Goal: Information Seeking & Learning: Learn about a topic

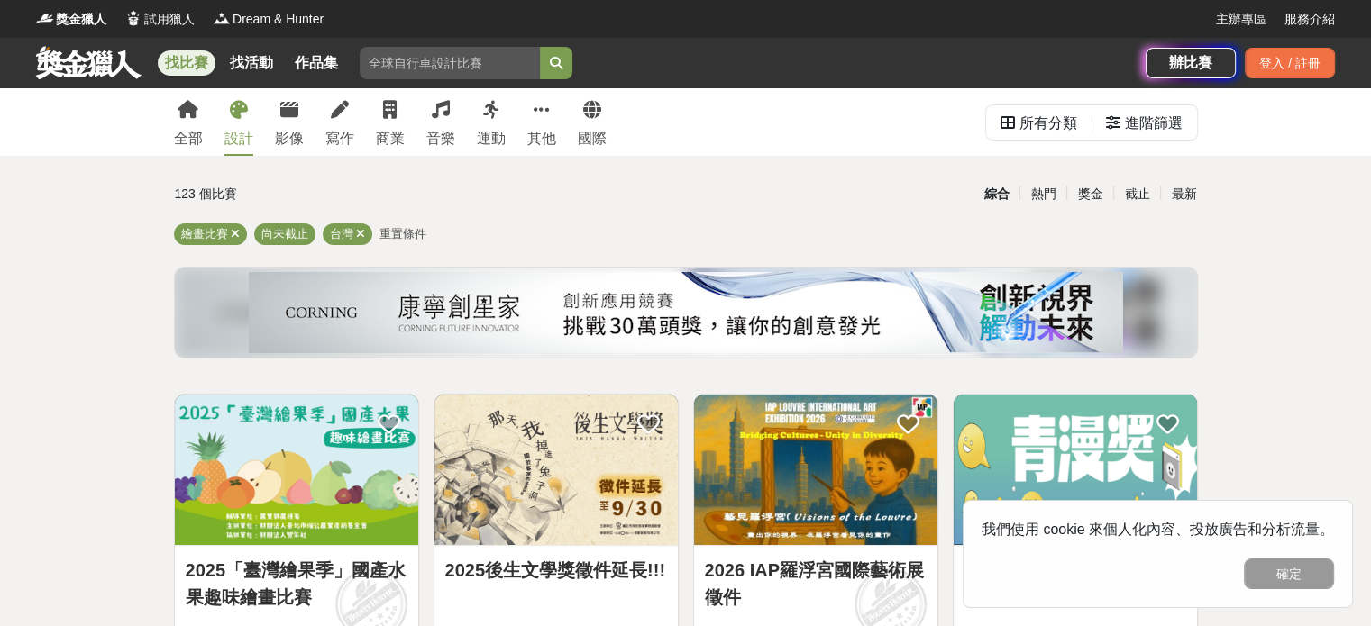
click at [247, 119] on link "設計" at bounding box center [238, 122] width 29 height 68
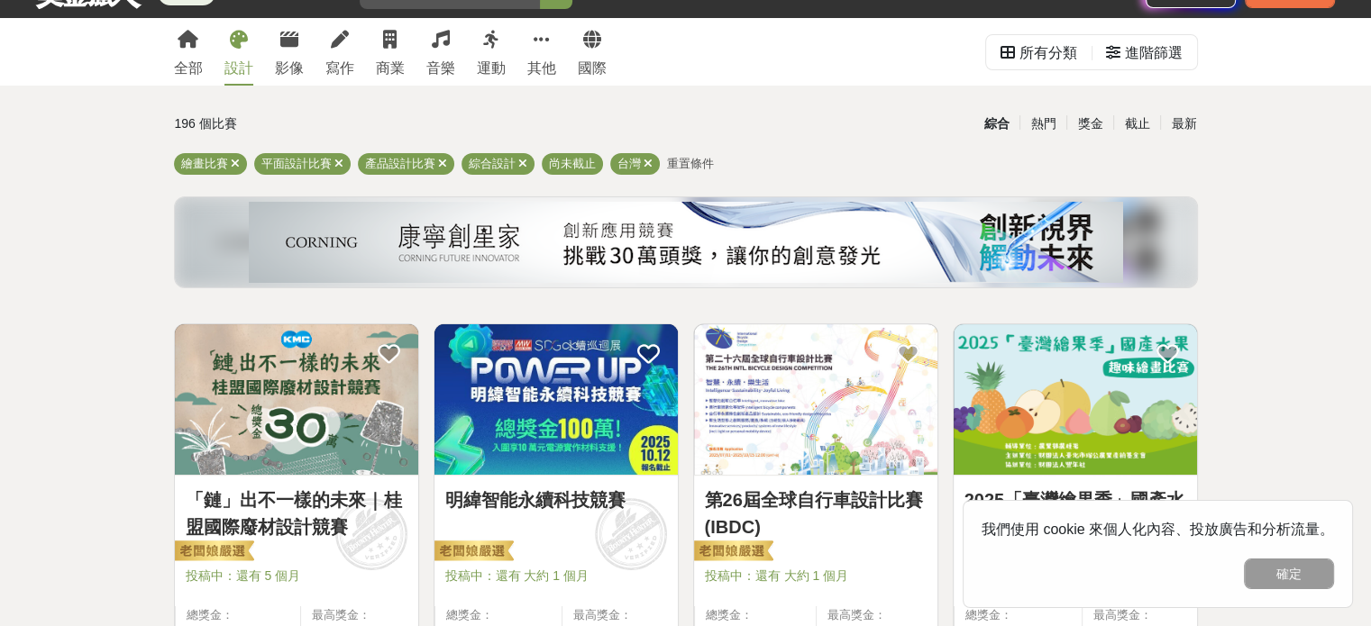
scroll to position [90, 0]
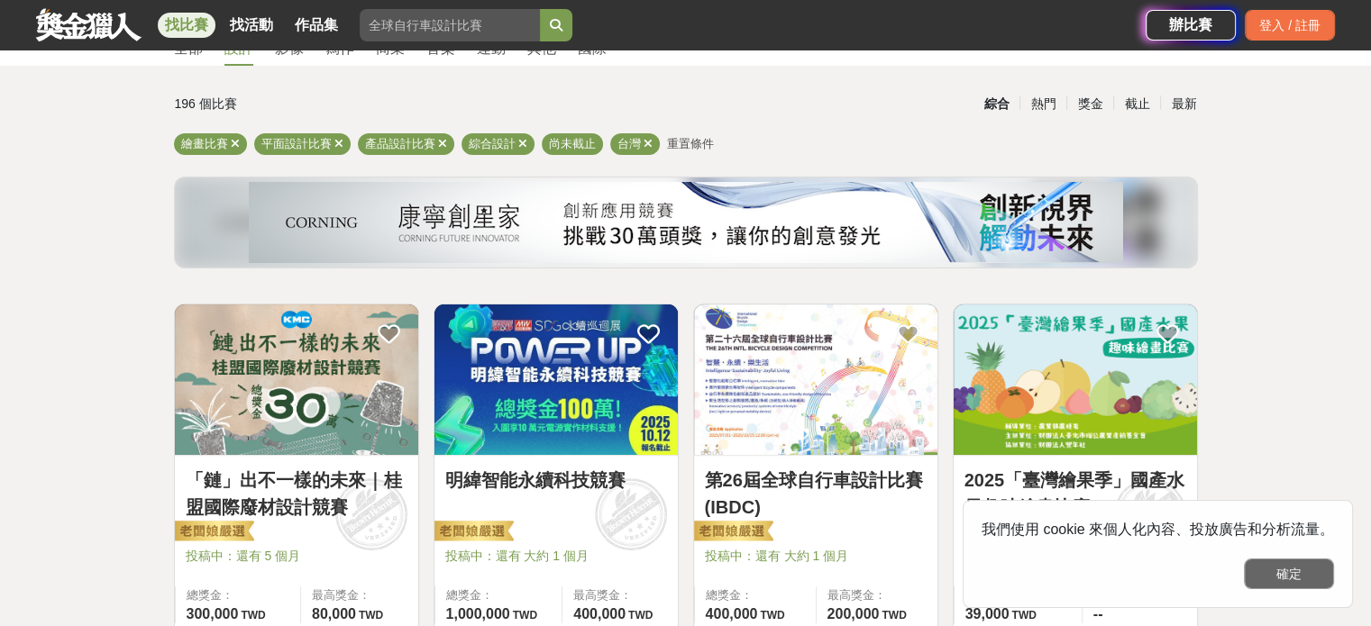
click at [1312, 579] on button "確定" at bounding box center [1289, 574] width 90 height 31
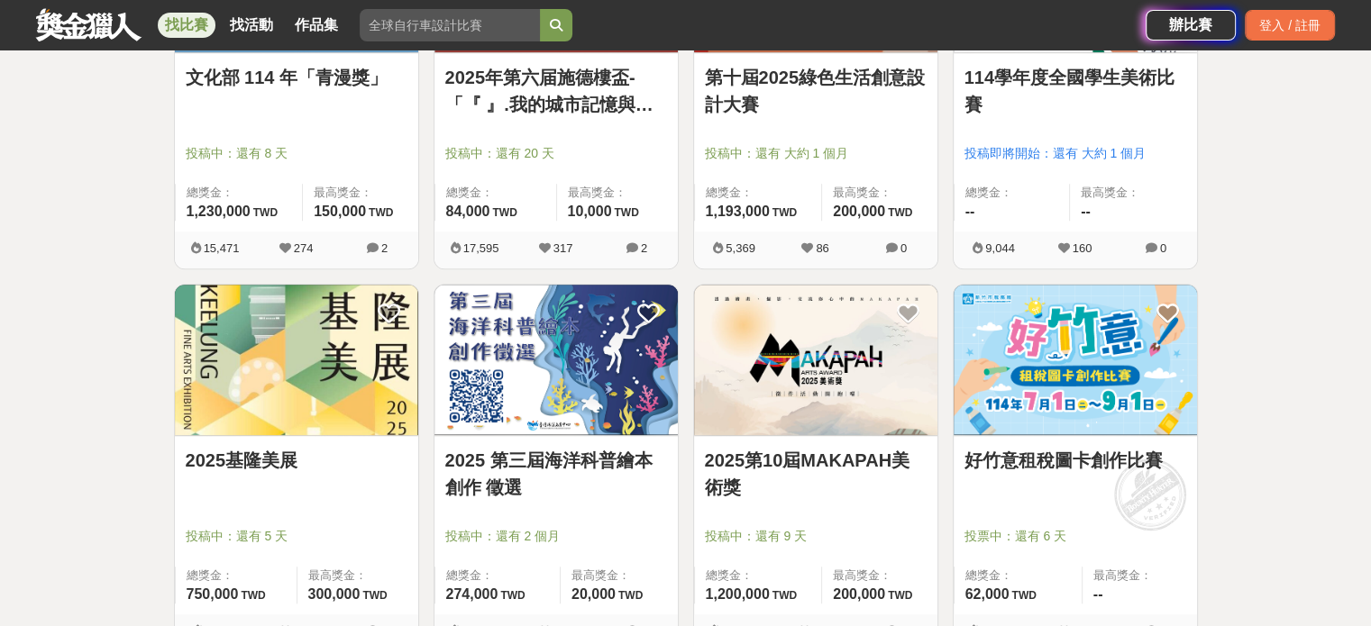
scroll to position [1352, 0]
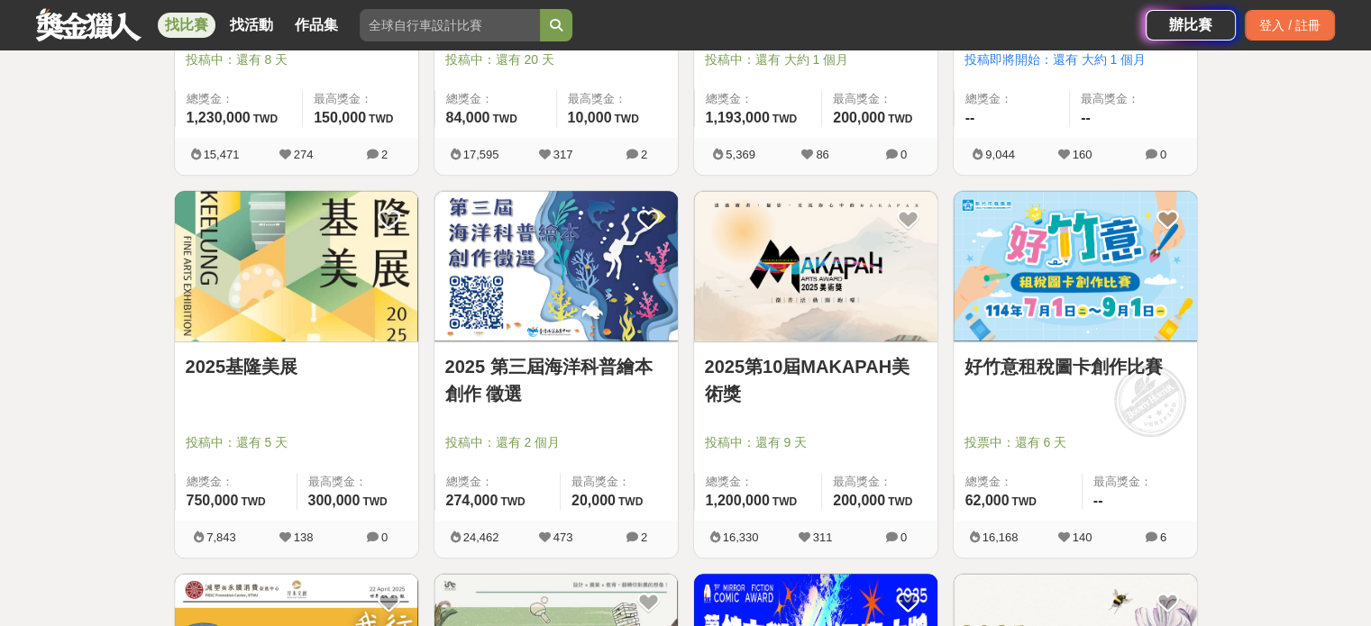
click at [255, 370] on link "2025基隆美展" at bounding box center [297, 366] width 222 height 27
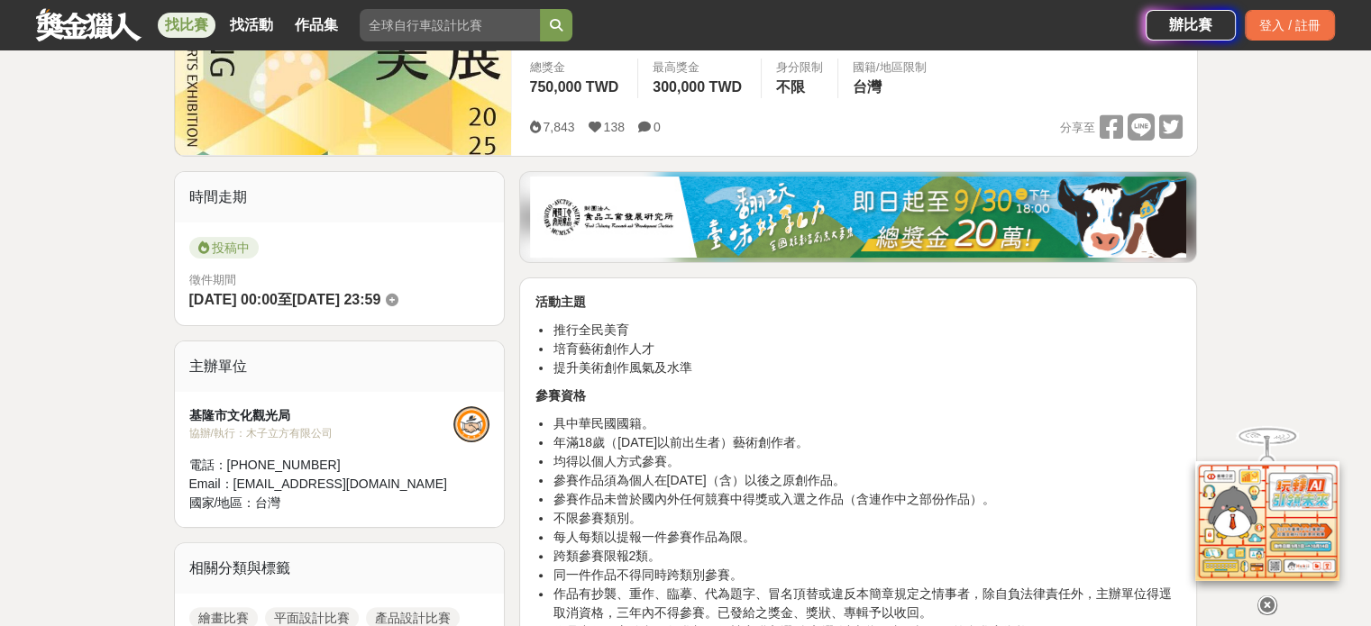
scroll to position [361, 0]
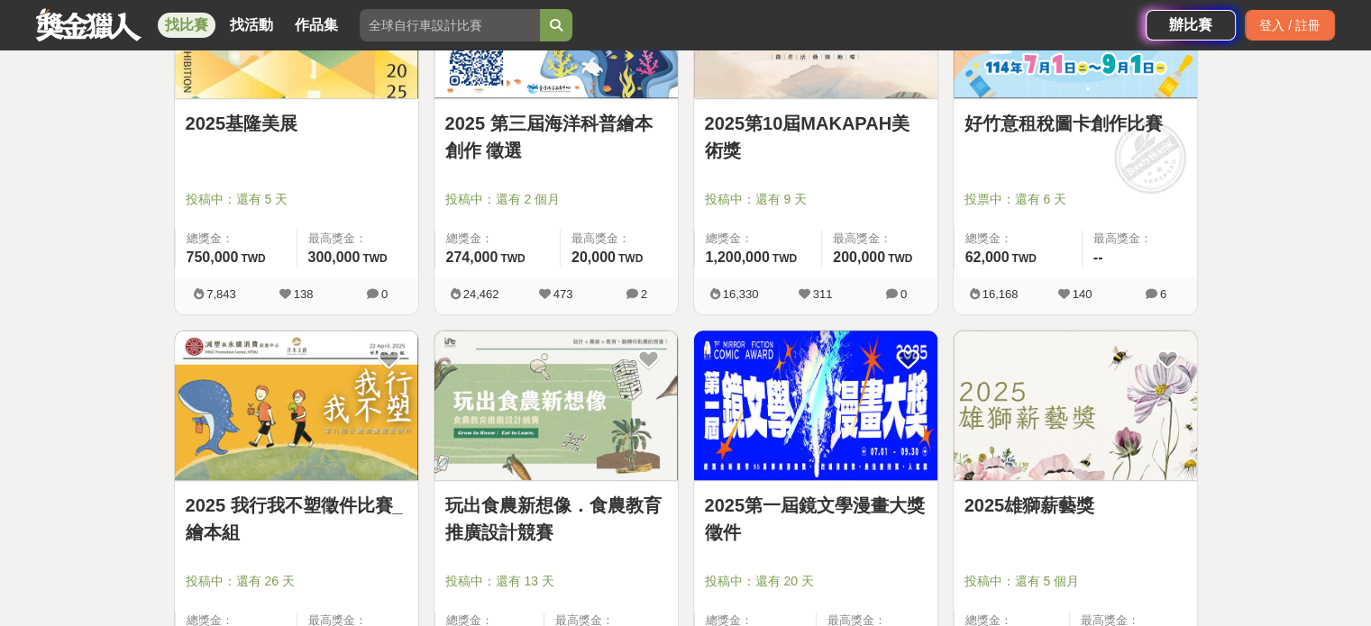
scroll to position [1713, 0]
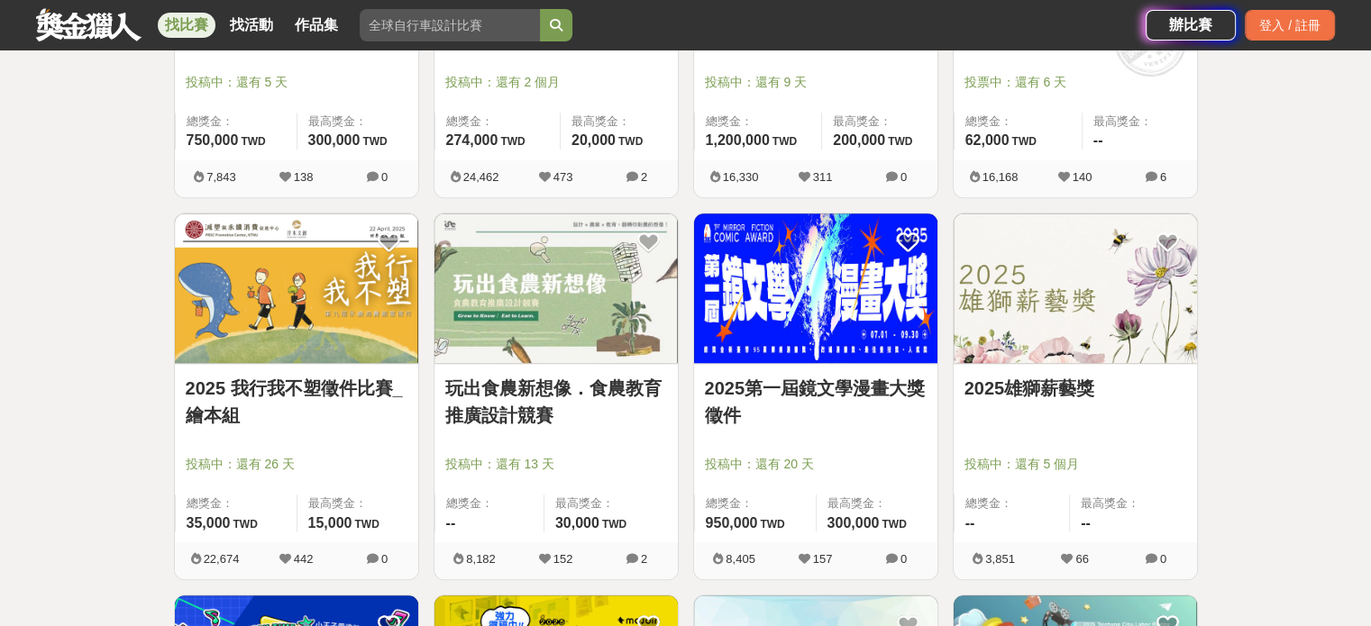
click at [1056, 390] on link "2025雄獅薪藝獎" at bounding box center [1076, 388] width 222 height 27
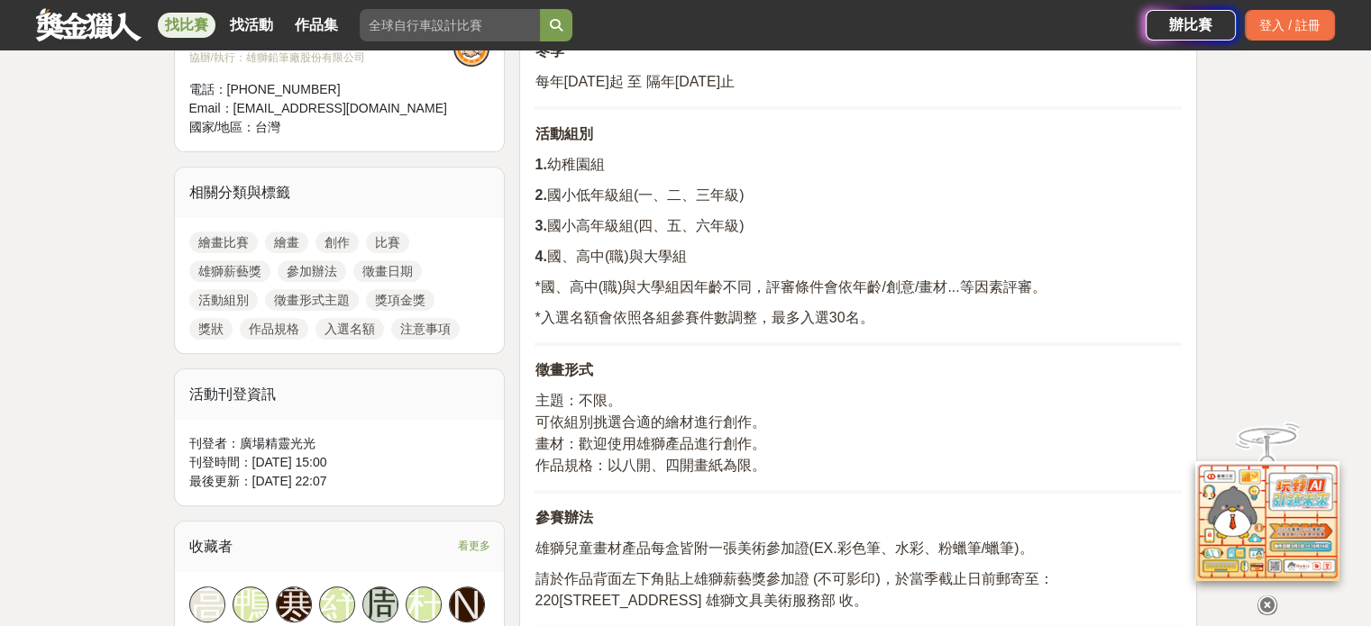
scroll to position [721, 0]
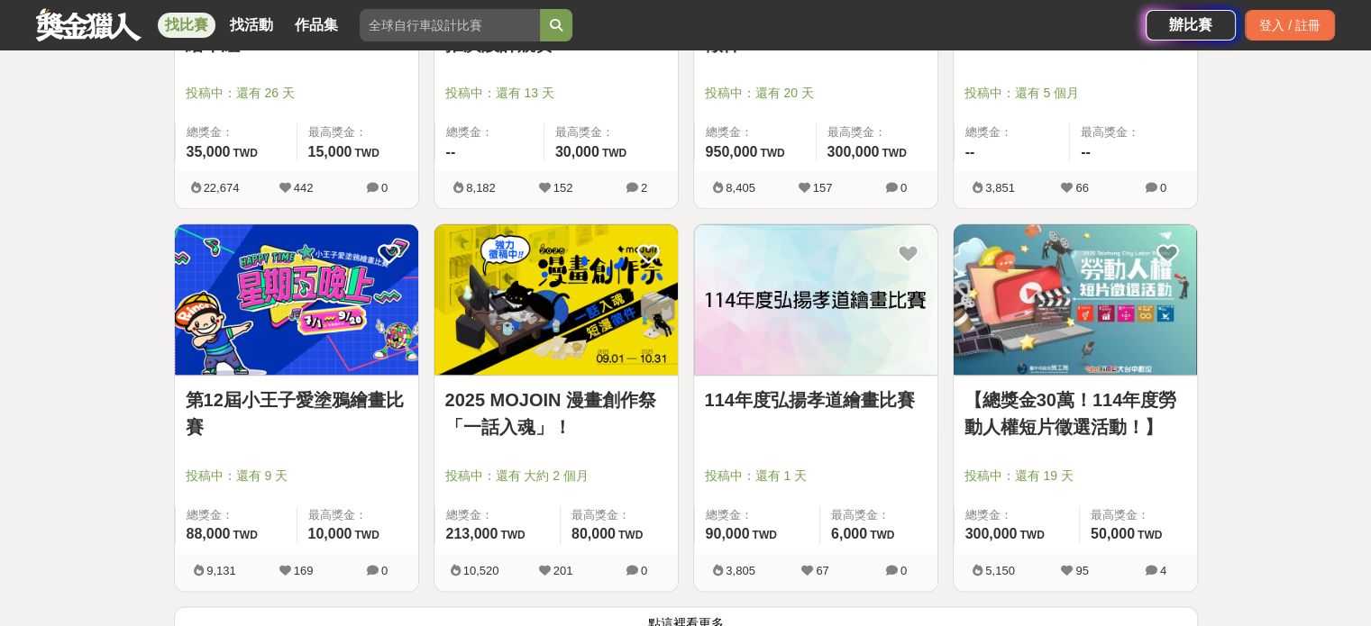
scroll to position [2254, 0]
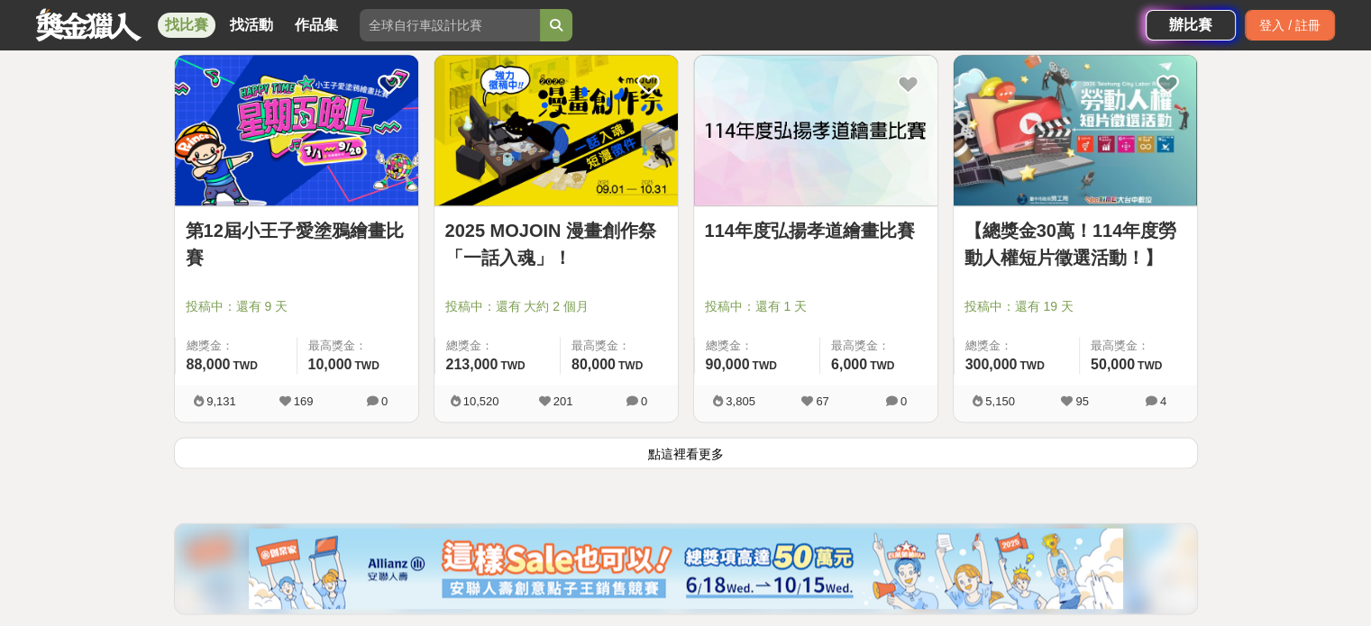
click at [628, 463] on button "點這裡看更多" at bounding box center [686, 453] width 1024 height 32
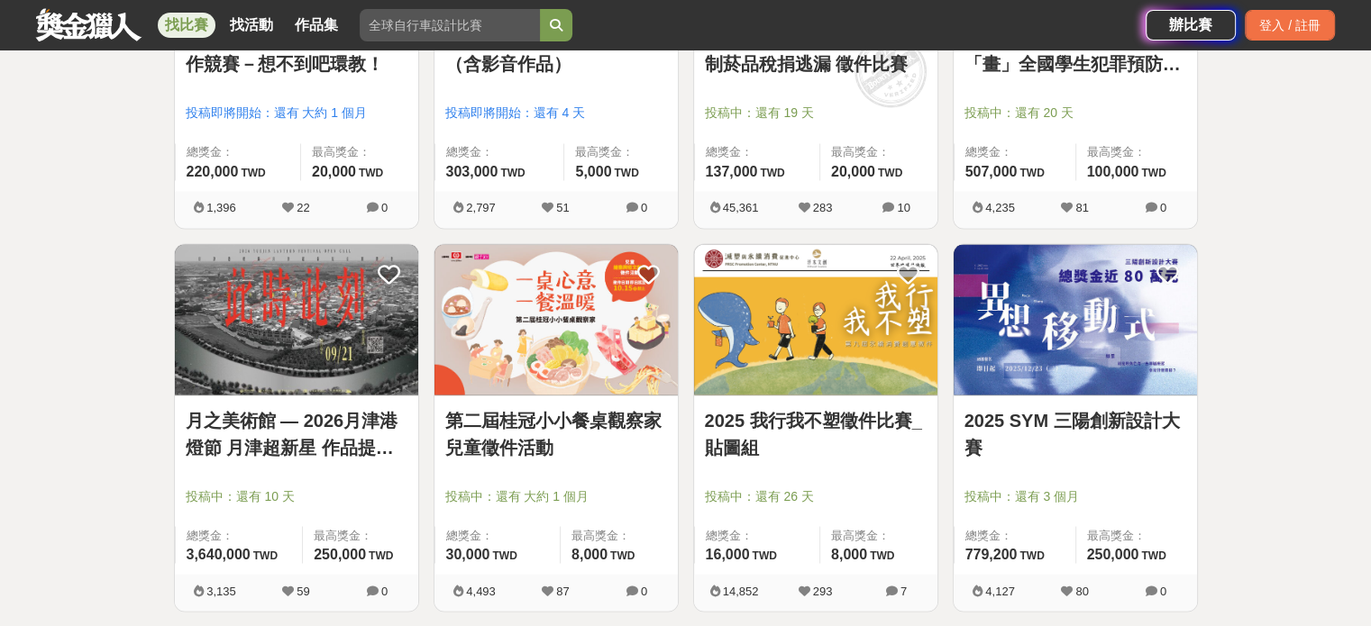
scroll to position [3516, 0]
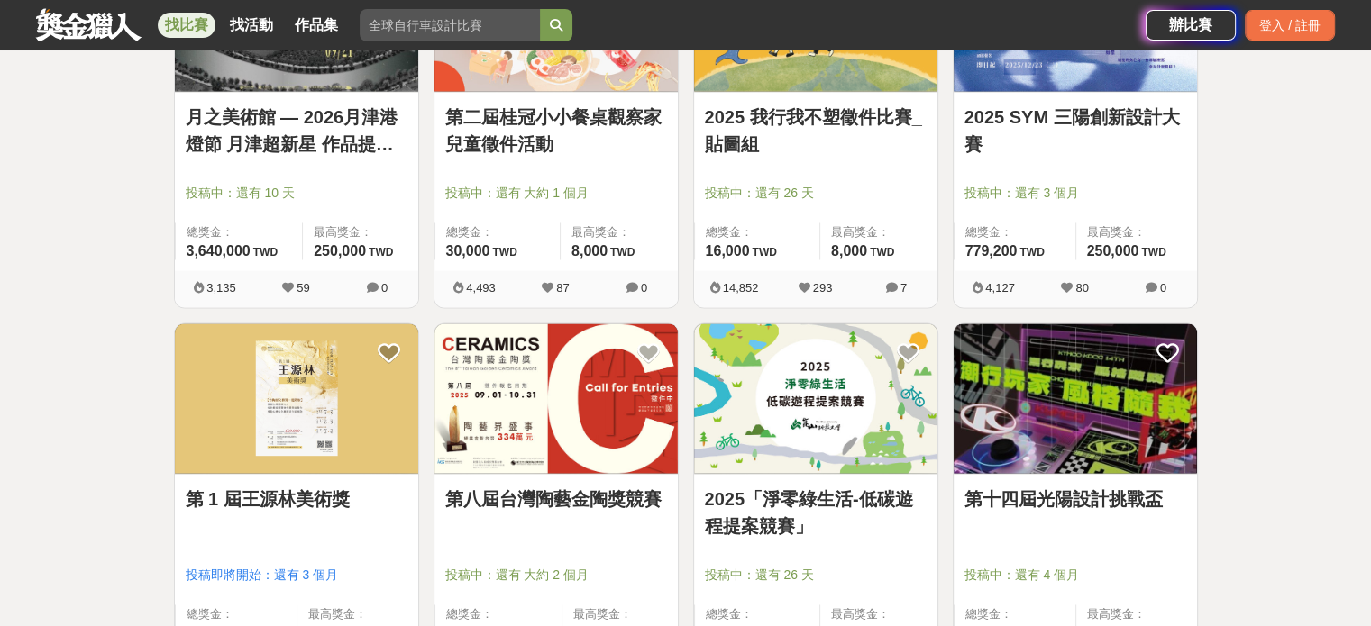
click at [316, 494] on link "第 1 屆王源林美術獎" at bounding box center [297, 499] width 222 height 27
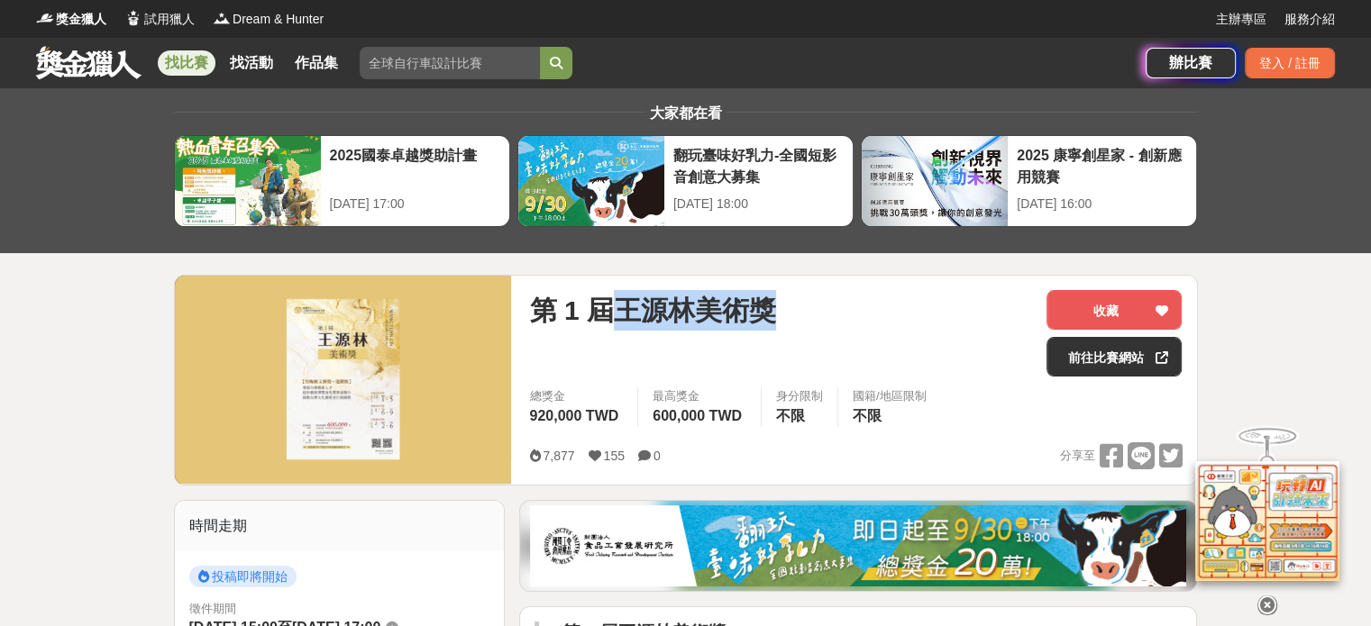
drag, startPoint x: 621, startPoint y: 297, endPoint x: 787, endPoint y: 304, distance: 166.0
click at [787, 304] on div "第 1 屆王源林美術獎" at bounding box center [780, 310] width 503 height 41
copy span "王源林美術獎"
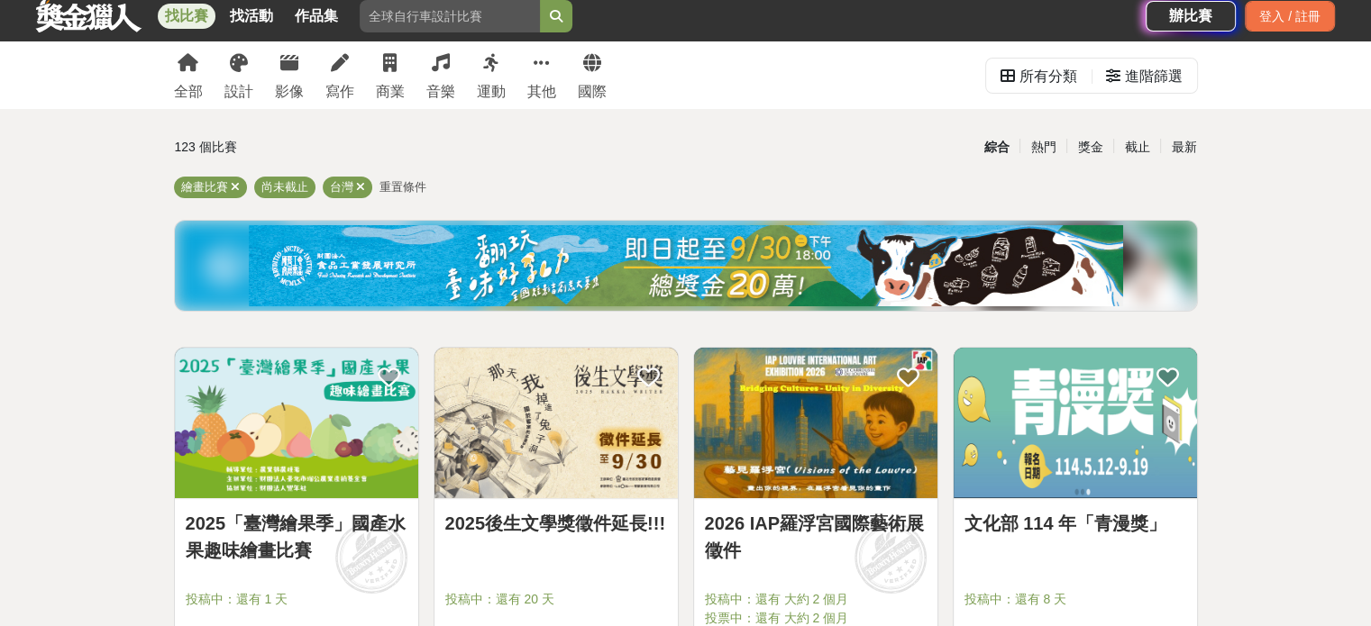
scroll to position [90, 0]
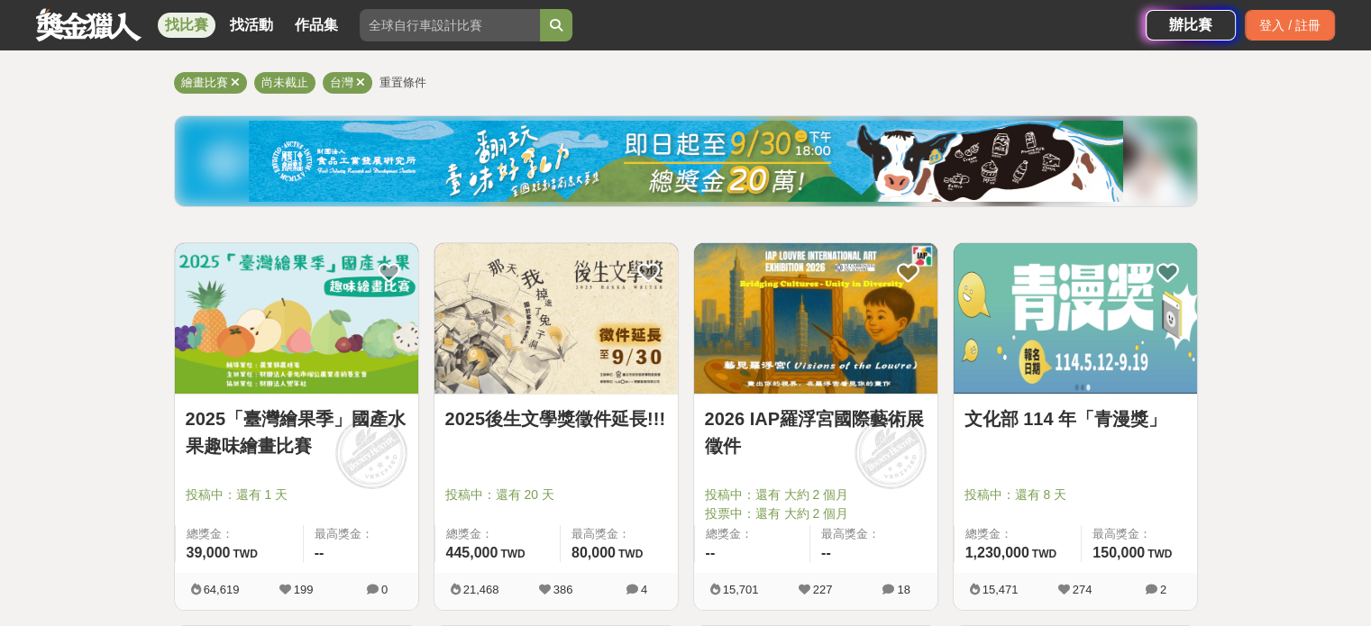
scroll to position [0, 0]
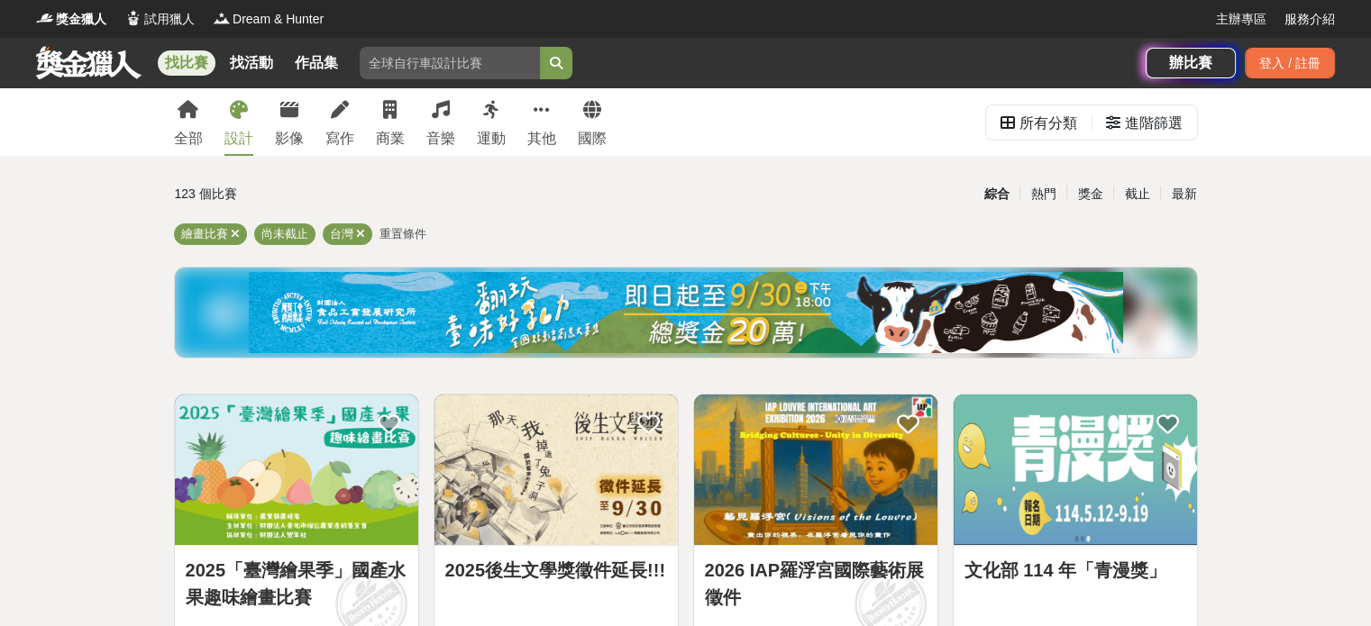
click at [236, 112] on icon at bounding box center [239, 110] width 18 height 18
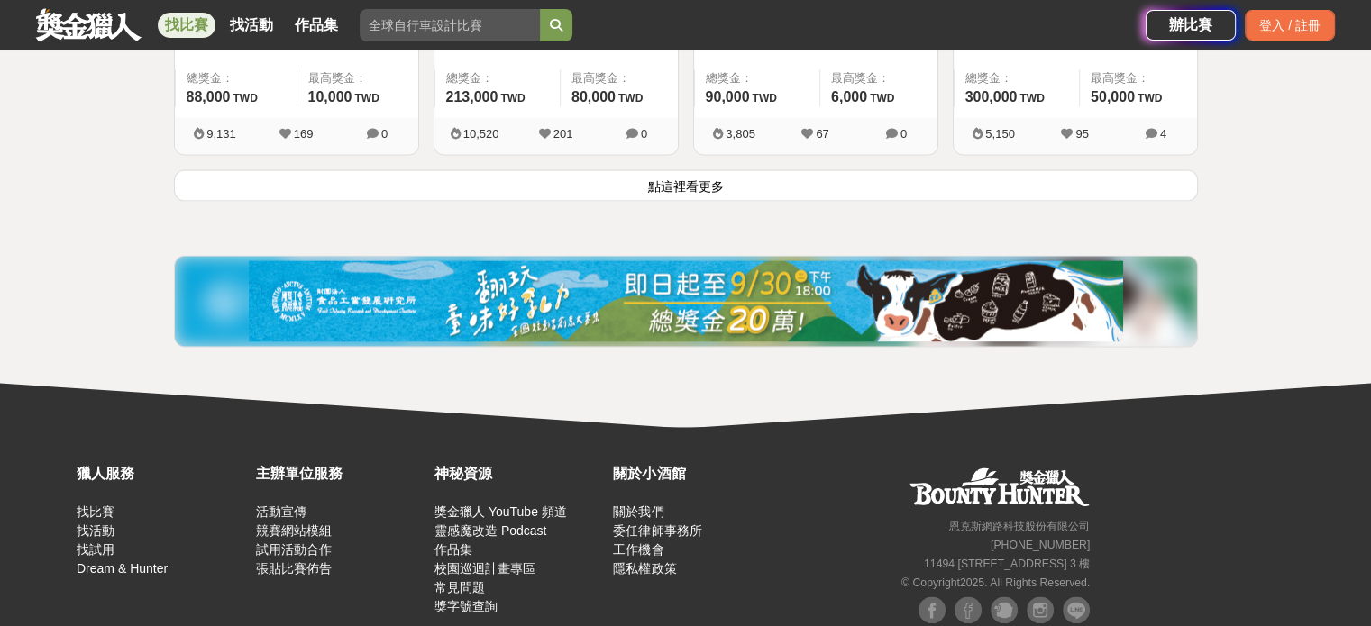
scroll to position [2572, 0]
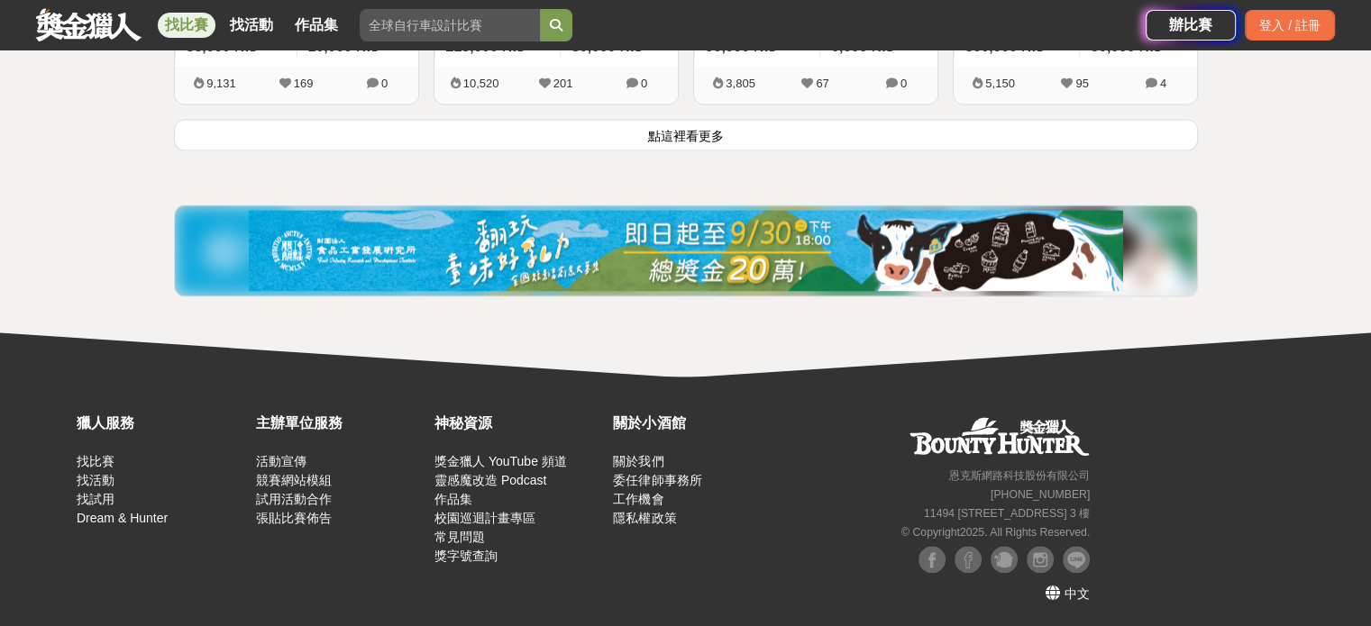
click at [740, 134] on button "點這裡看更多" at bounding box center [686, 135] width 1024 height 32
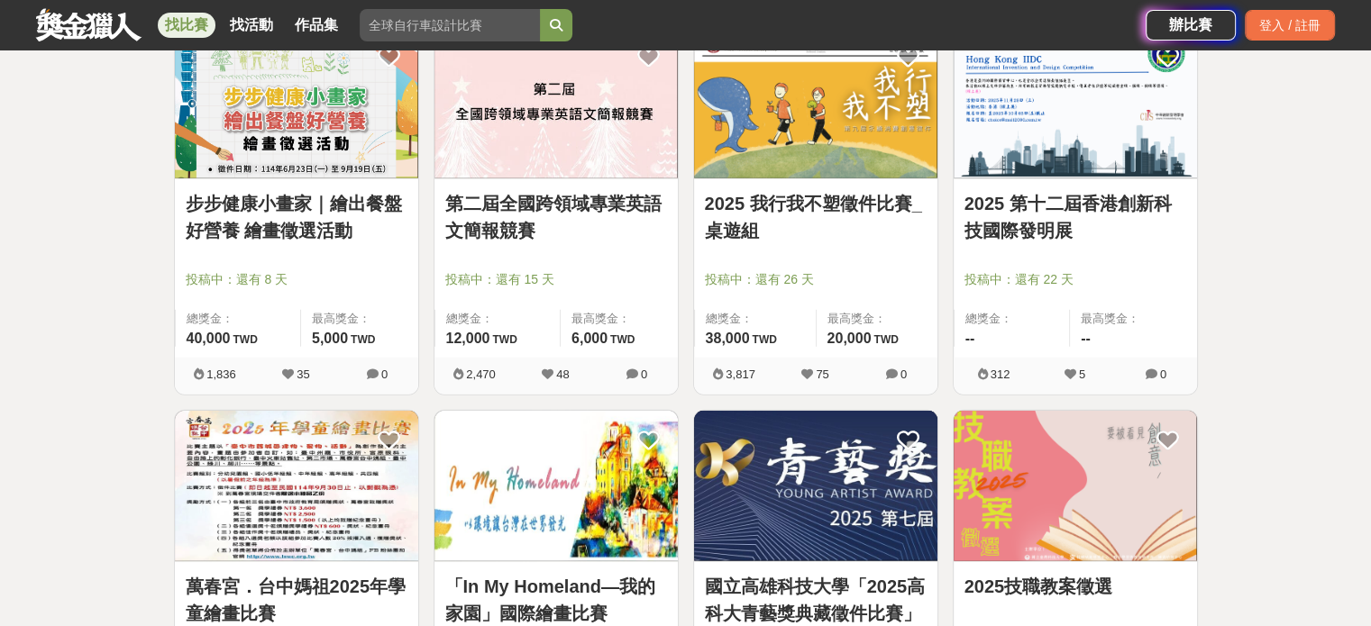
scroll to position [4555, 0]
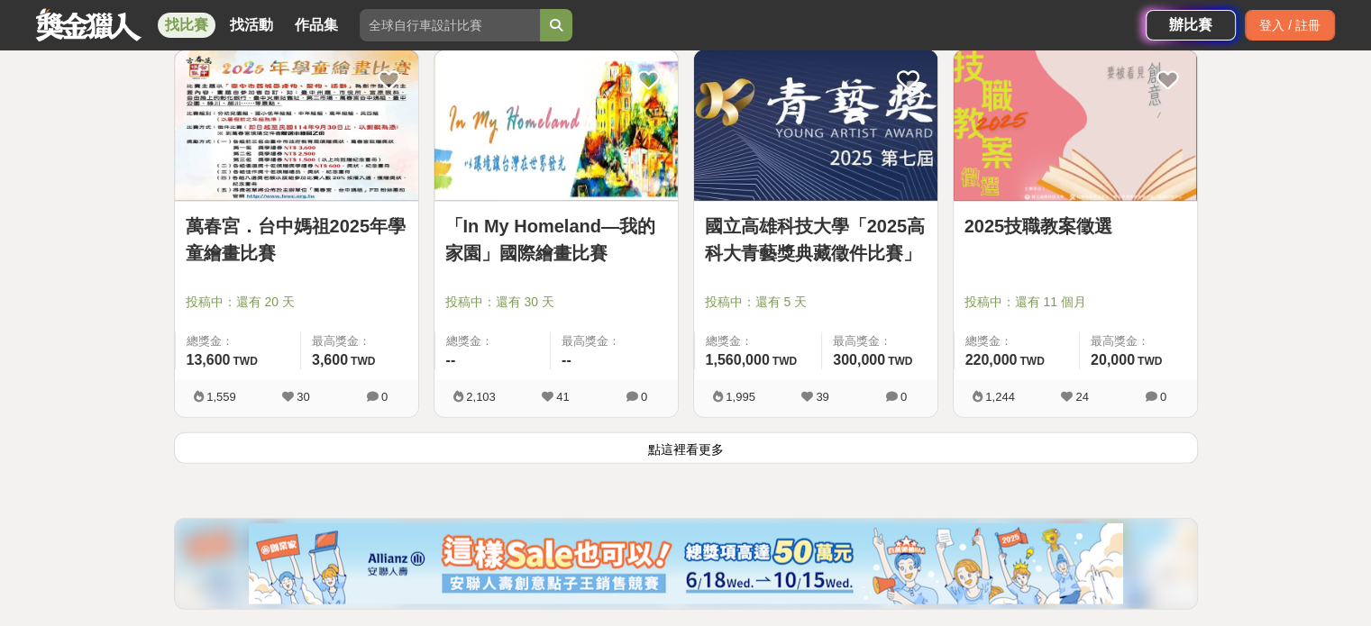
click at [701, 452] on button "點這裡看更多" at bounding box center [686, 449] width 1024 height 32
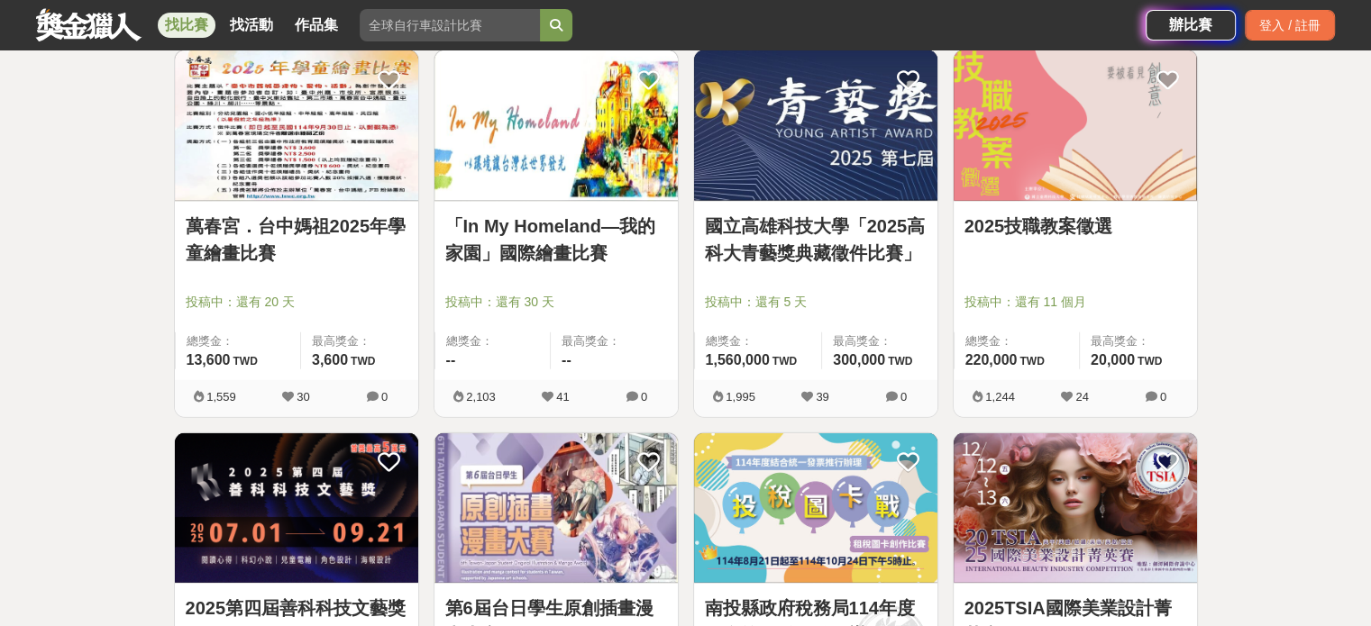
click at [1088, 215] on link "2025技職教案徵選" at bounding box center [1076, 226] width 222 height 27
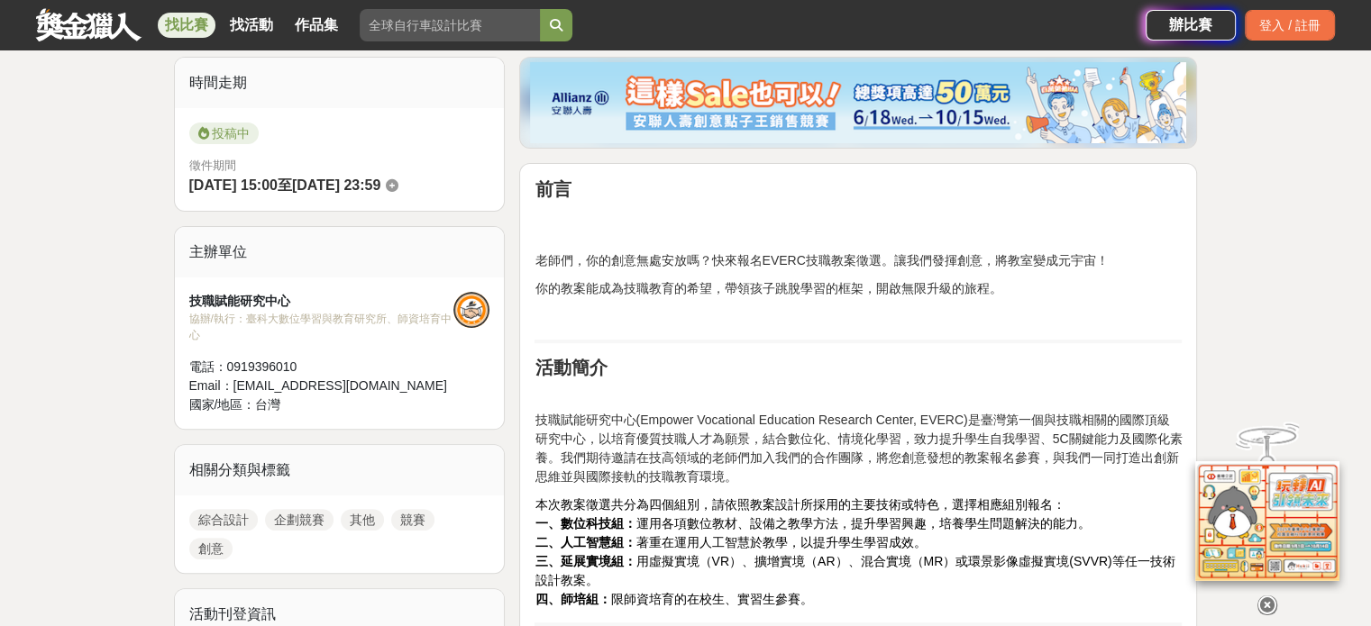
scroll to position [541, 0]
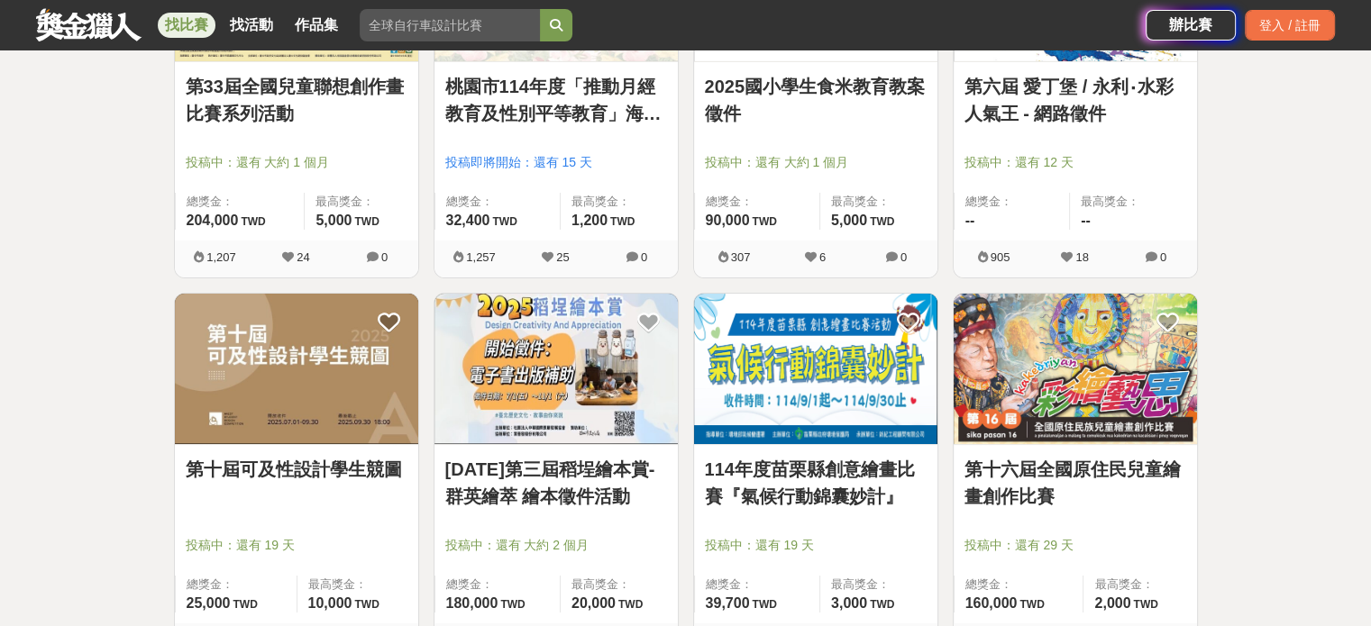
scroll to position [6718, 0]
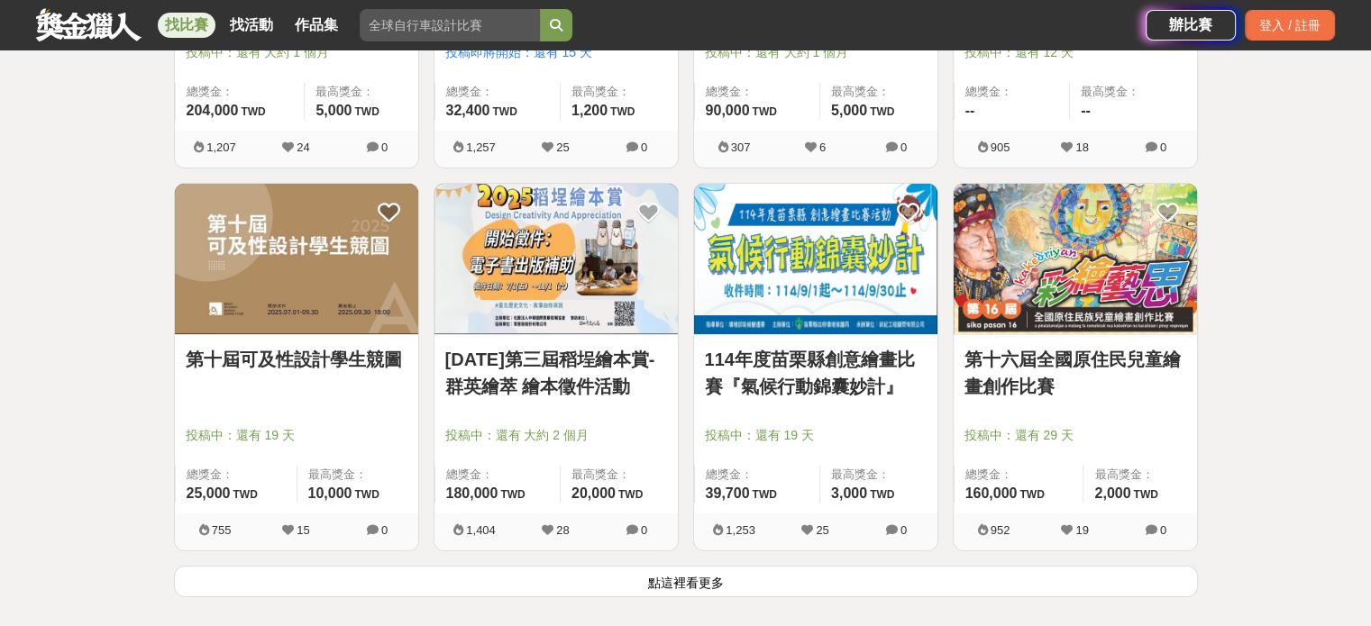
click at [751, 582] on button "點這裡看更多" at bounding box center [686, 582] width 1024 height 32
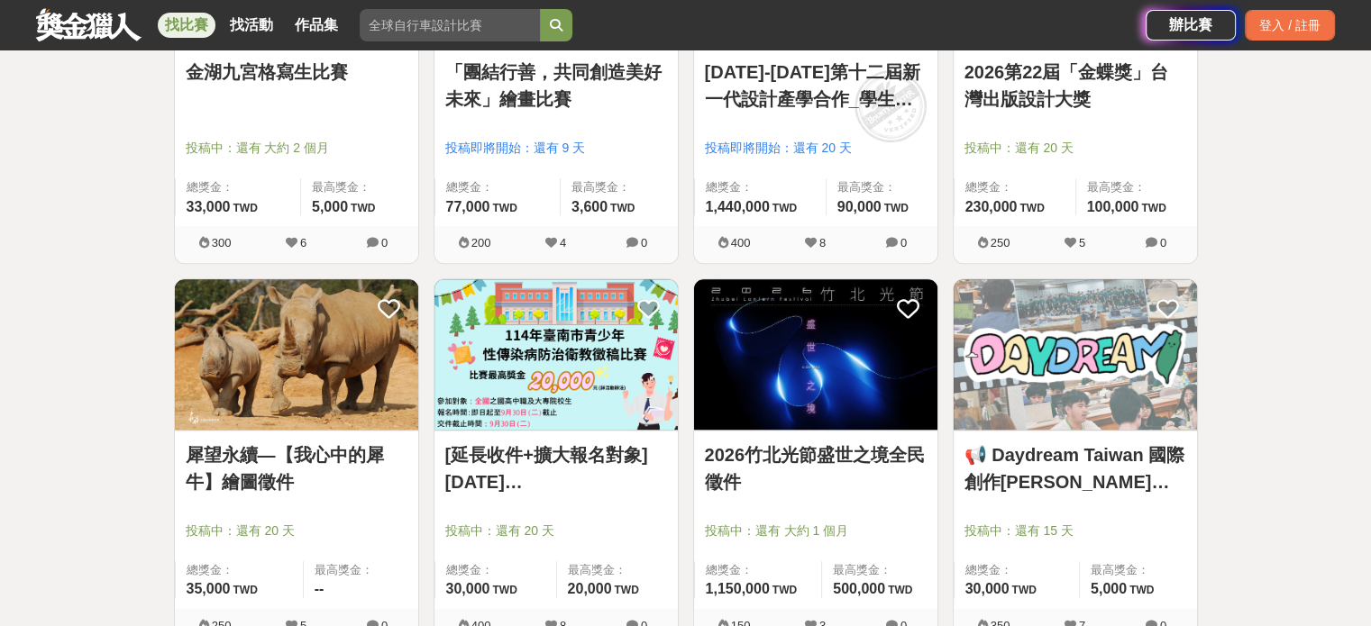
scroll to position [8611, 0]
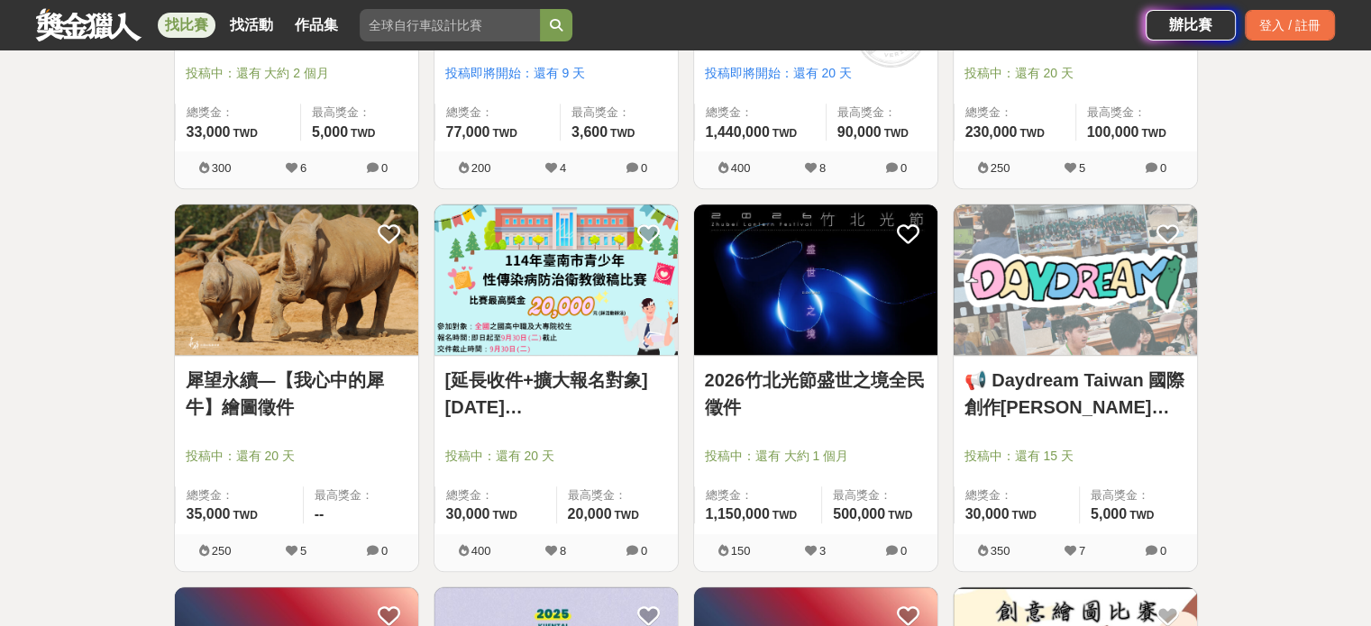
click at [239, 389] on link "犀望永續—【我心中的犀牛】繪圖徵件" at bounding box center [297, 394] width 222 height 54
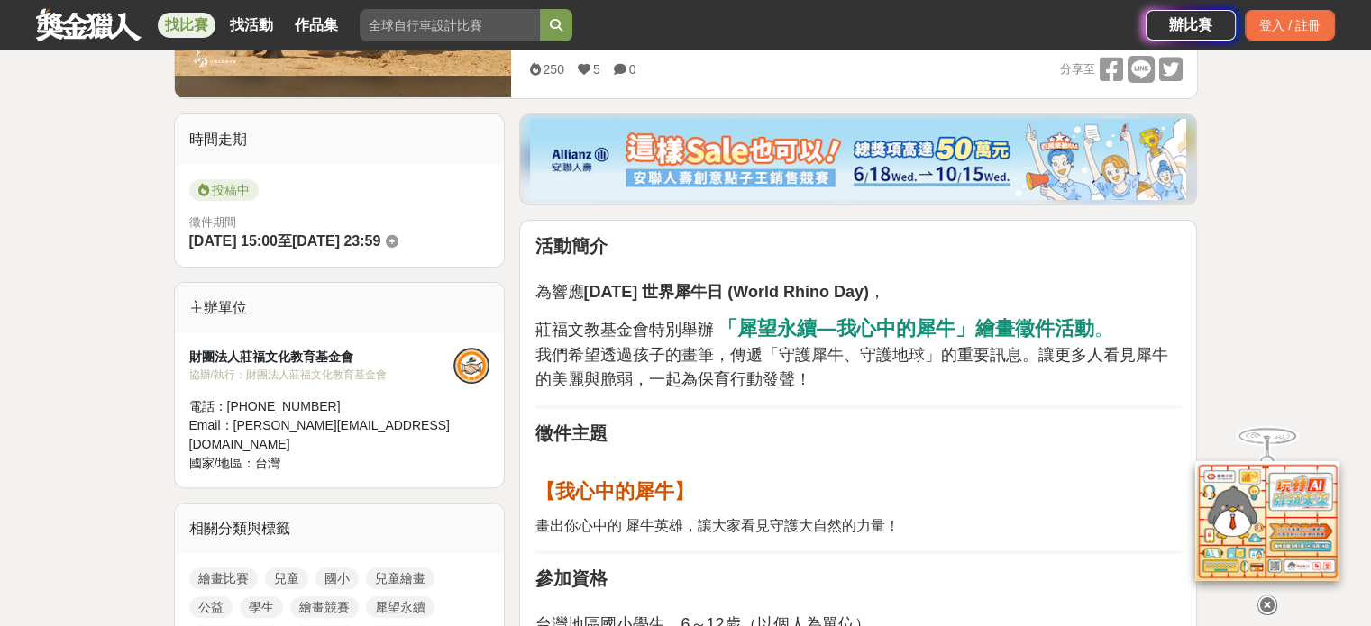
scroll to position [541, 0]
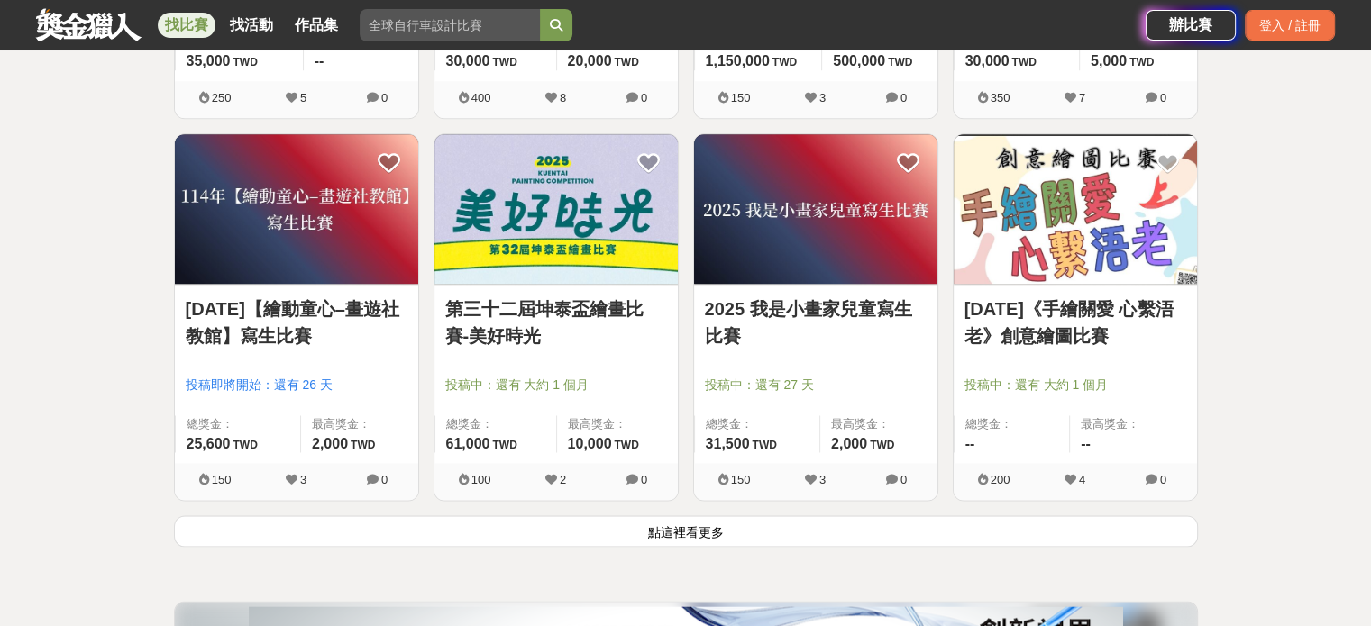
scroll to position [9242, 0]
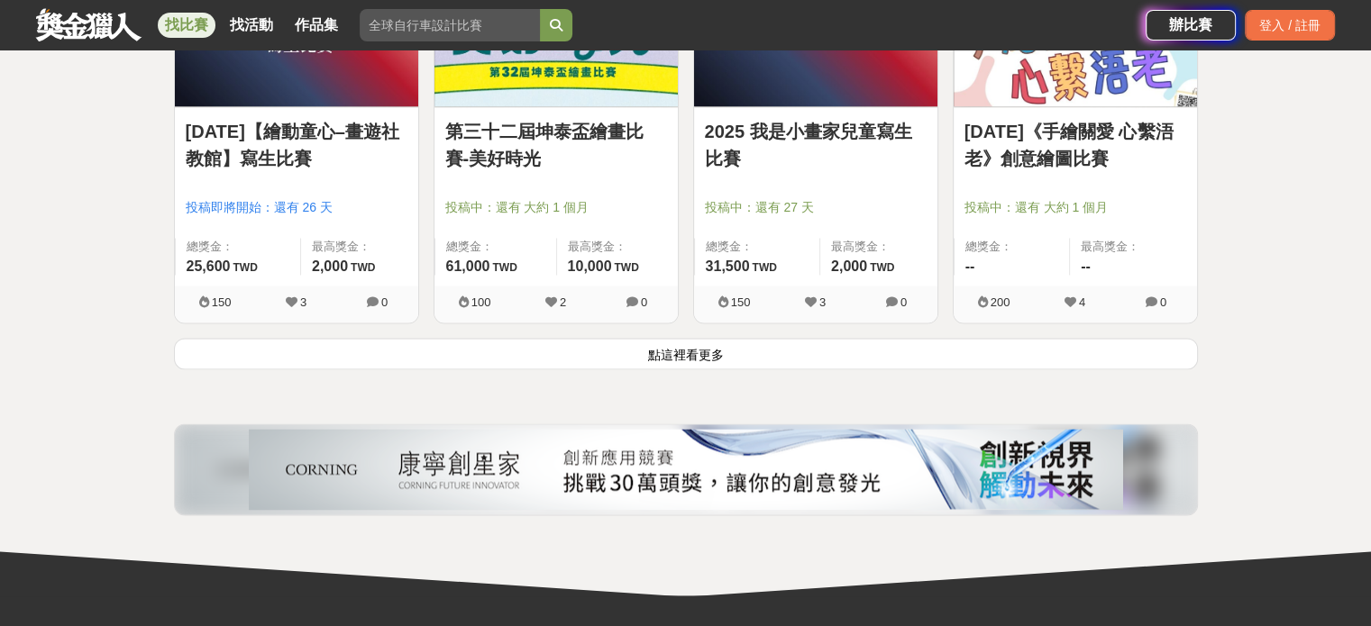
click at [887, 349] on button "點這裡看更多" at bounding box center [686, 354] width 1024 height 32
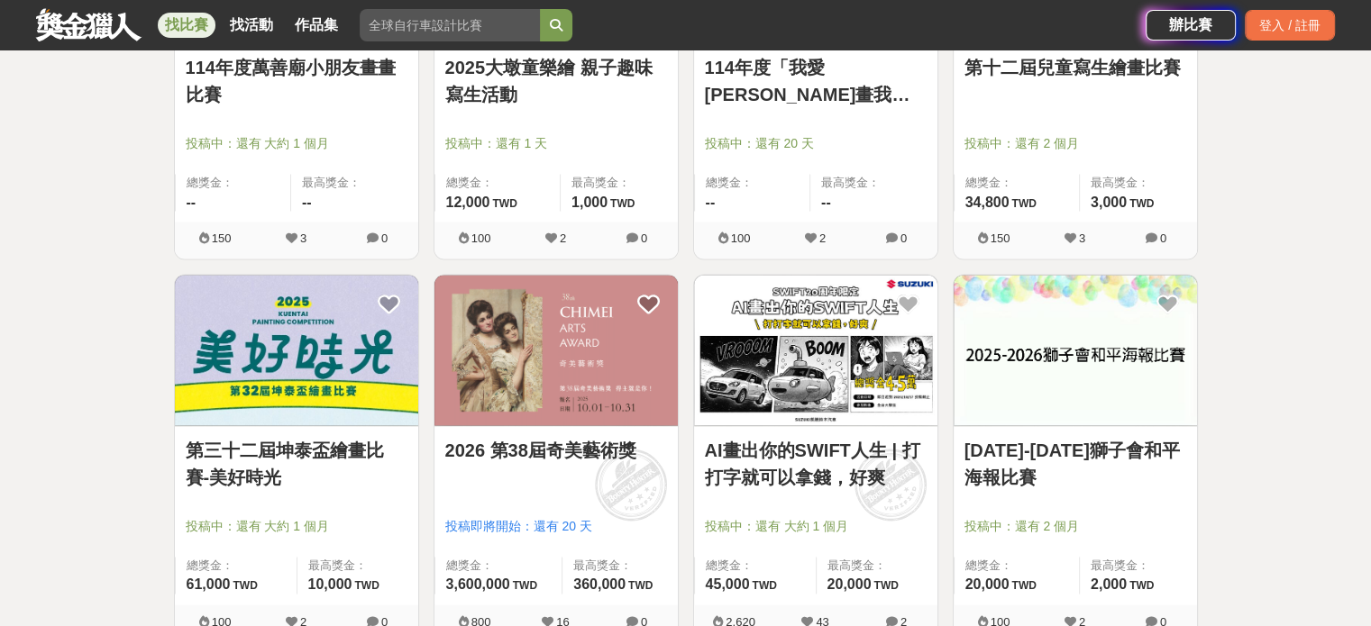
scroll to position [9693, 0]
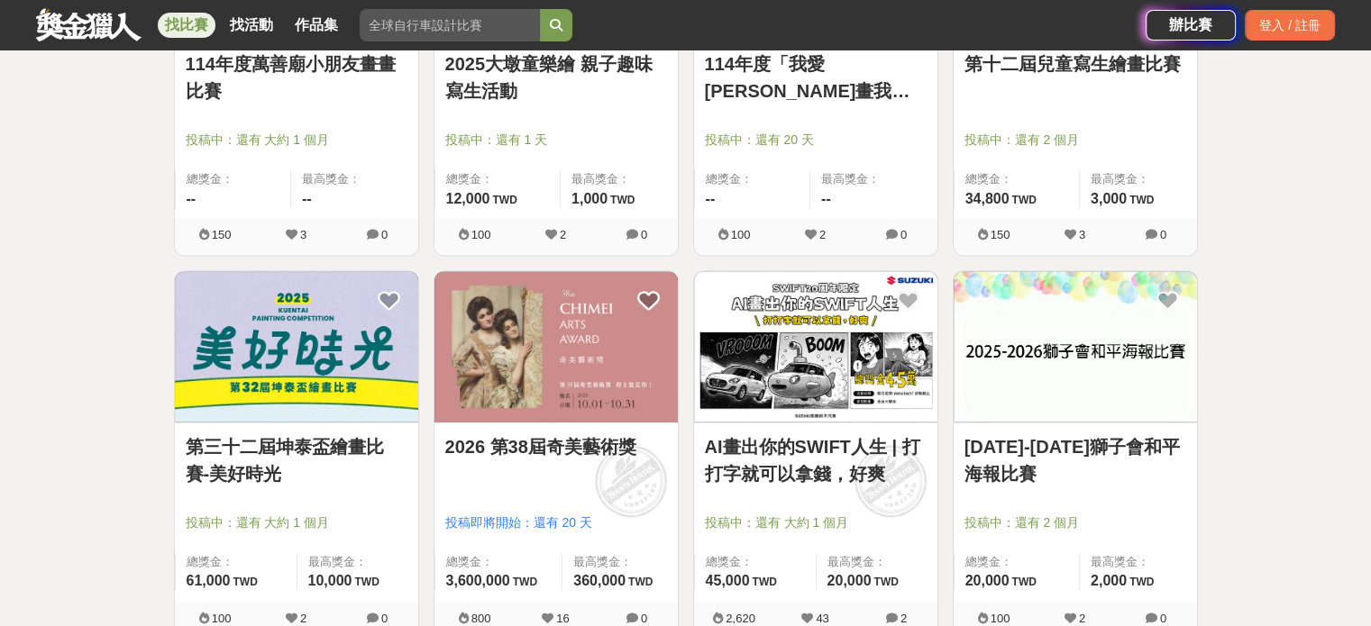
click at [613, 439] on link "2026 第38屆奇美藝術獎" at bounding box center [556, 447] width 222 height 27
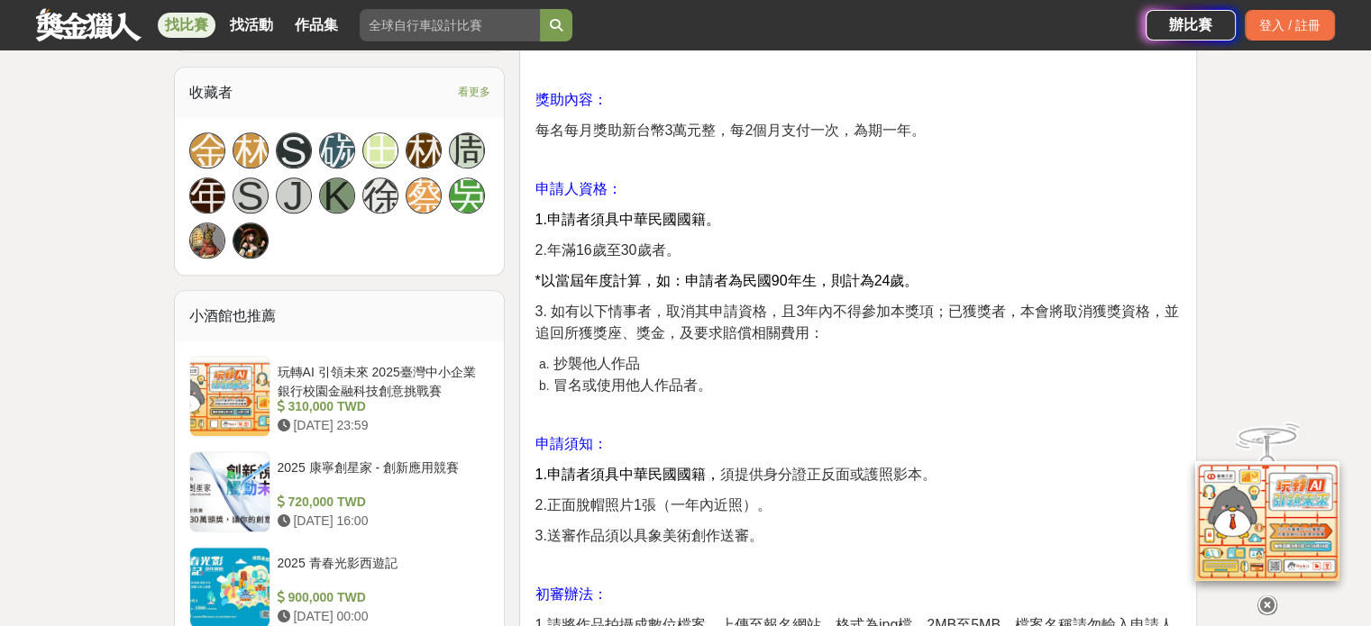
scroll to position [1623, 0]
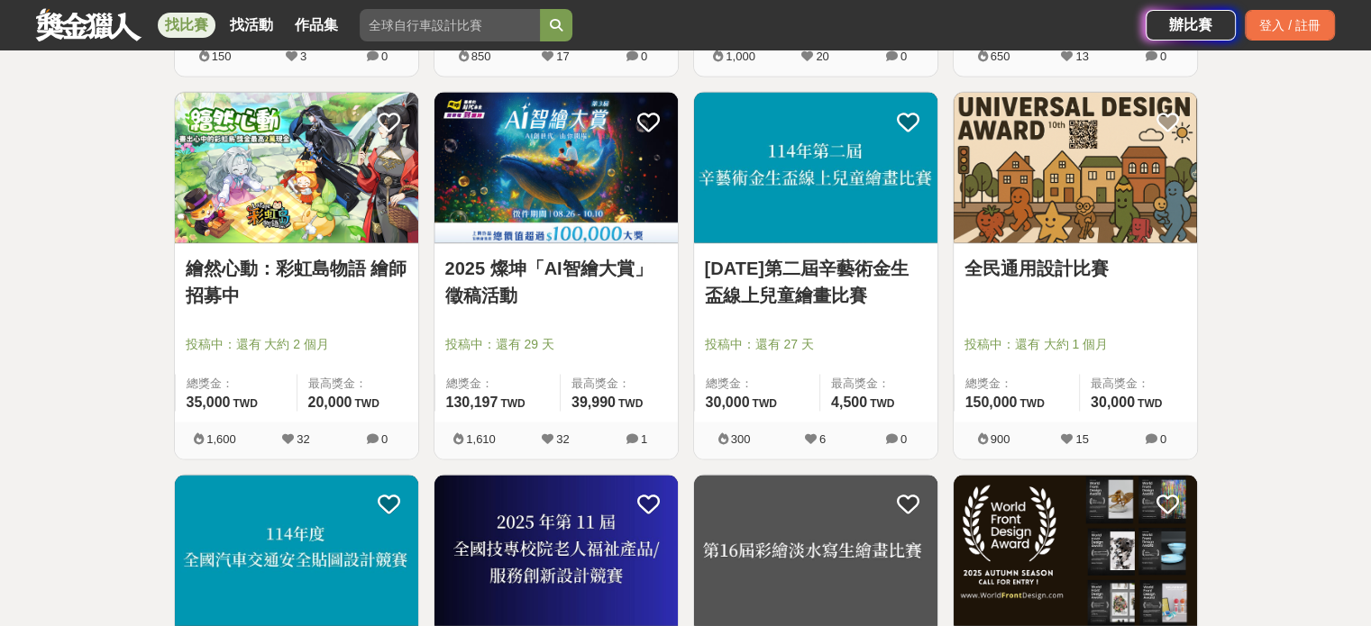
scroll to position [10775, 0]
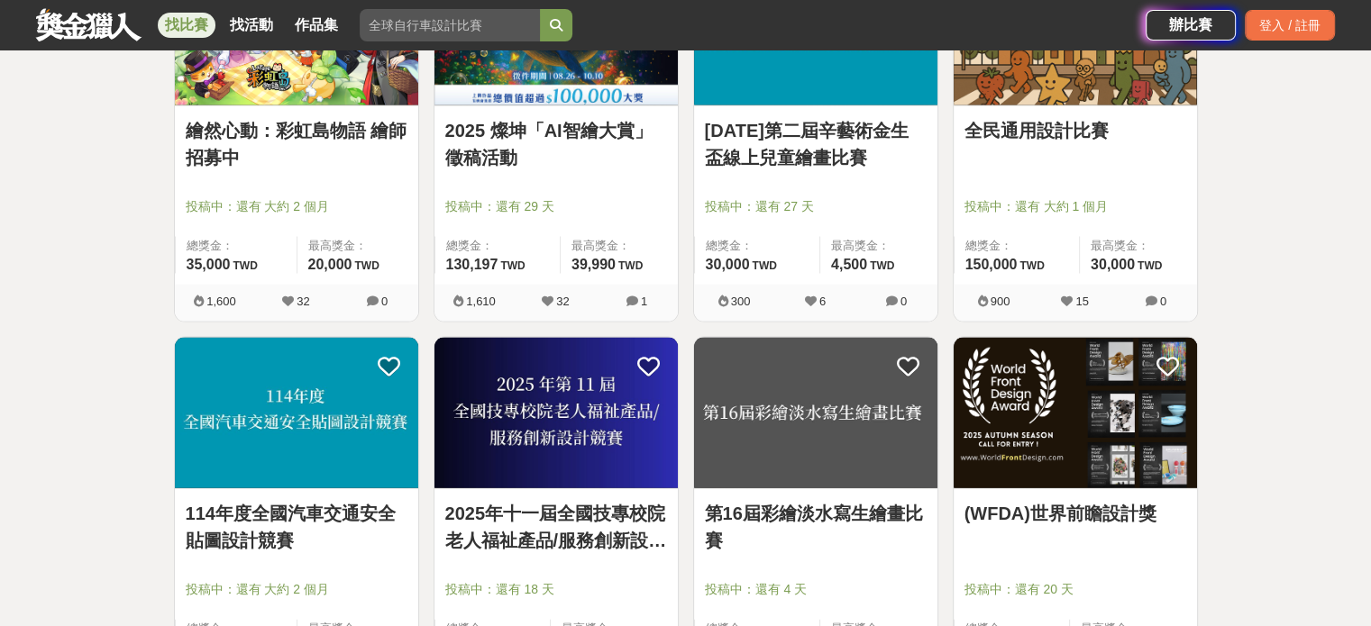
click at [758, 439] on img at bounding box center [815, 413] width 243 height 151
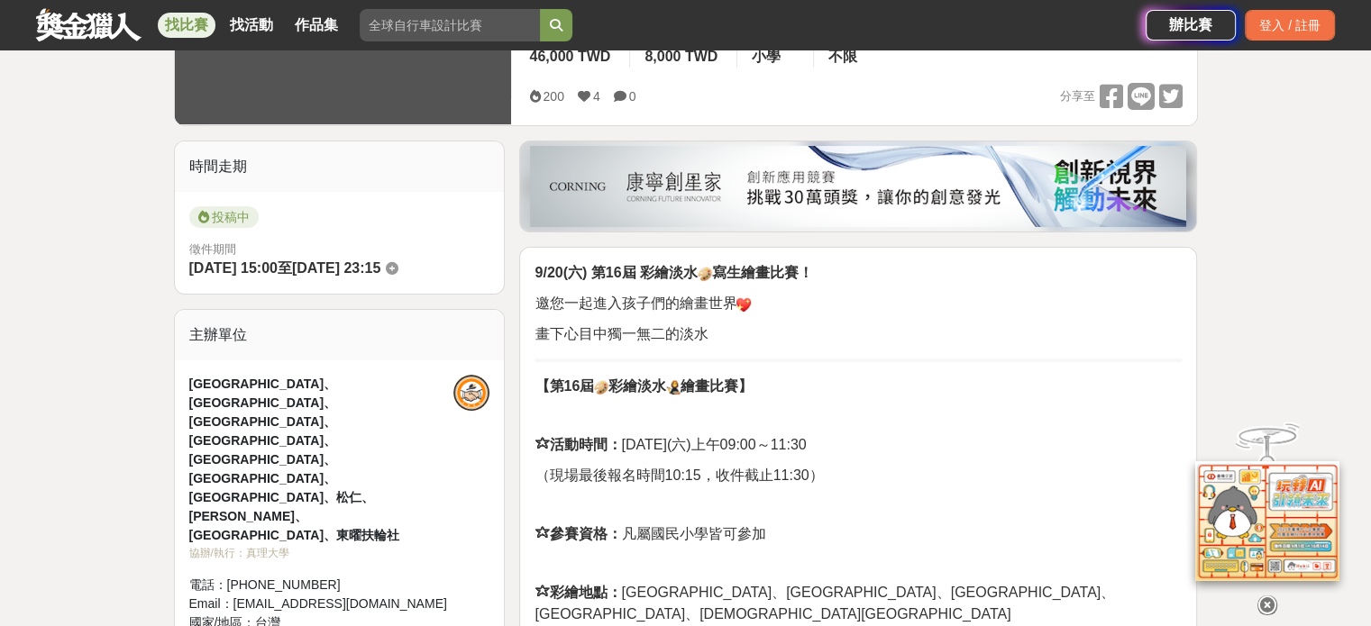
scroll to position [361, 0]
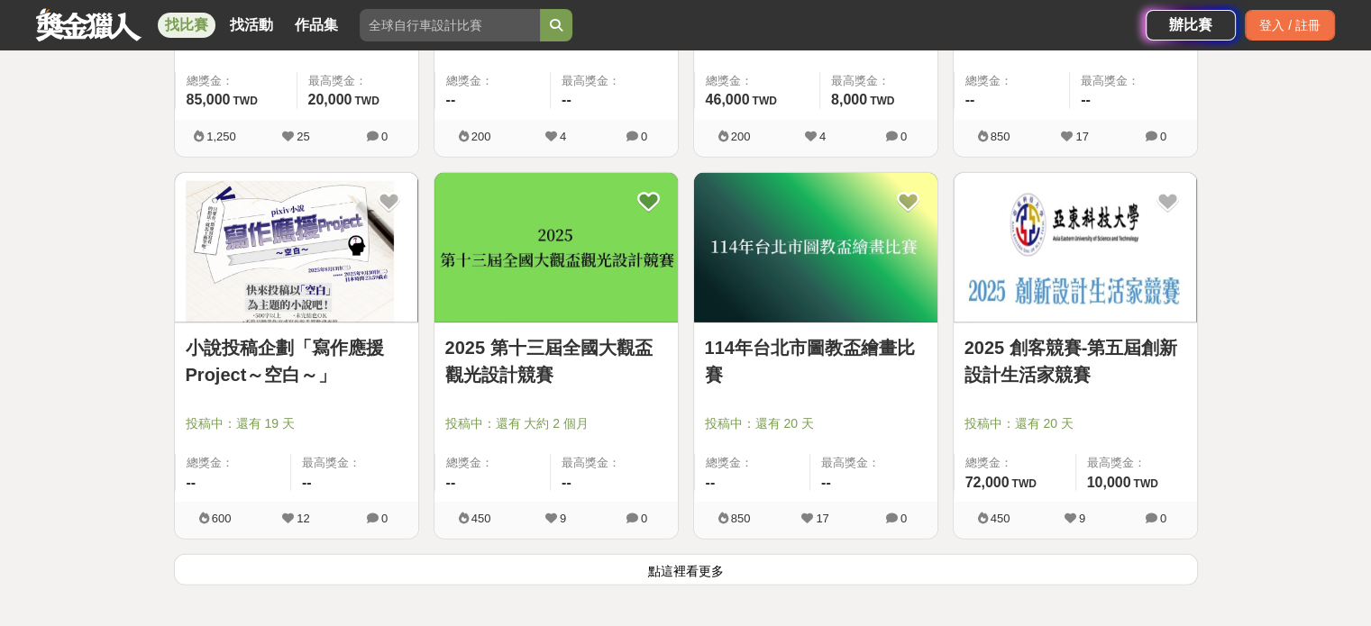
scroll to position [11496, 0]
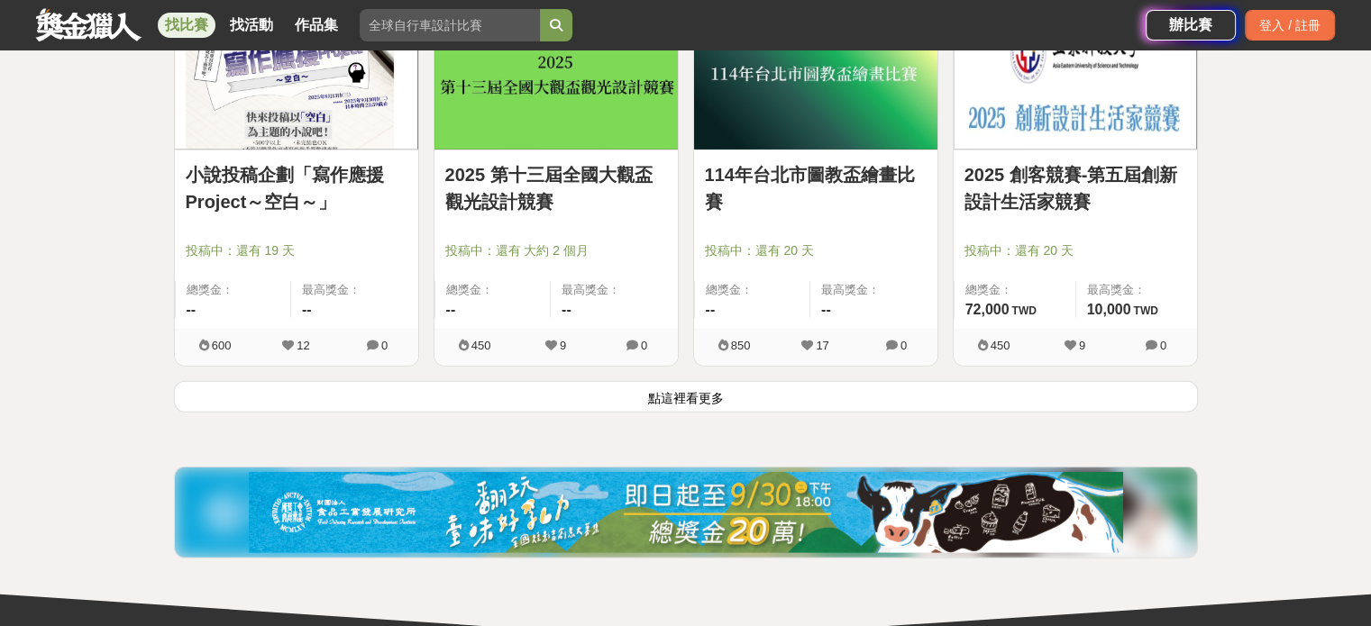
click at [854, 381] on button "點這裡看更多" at bounding box center [686, 397] width 1024 height 32
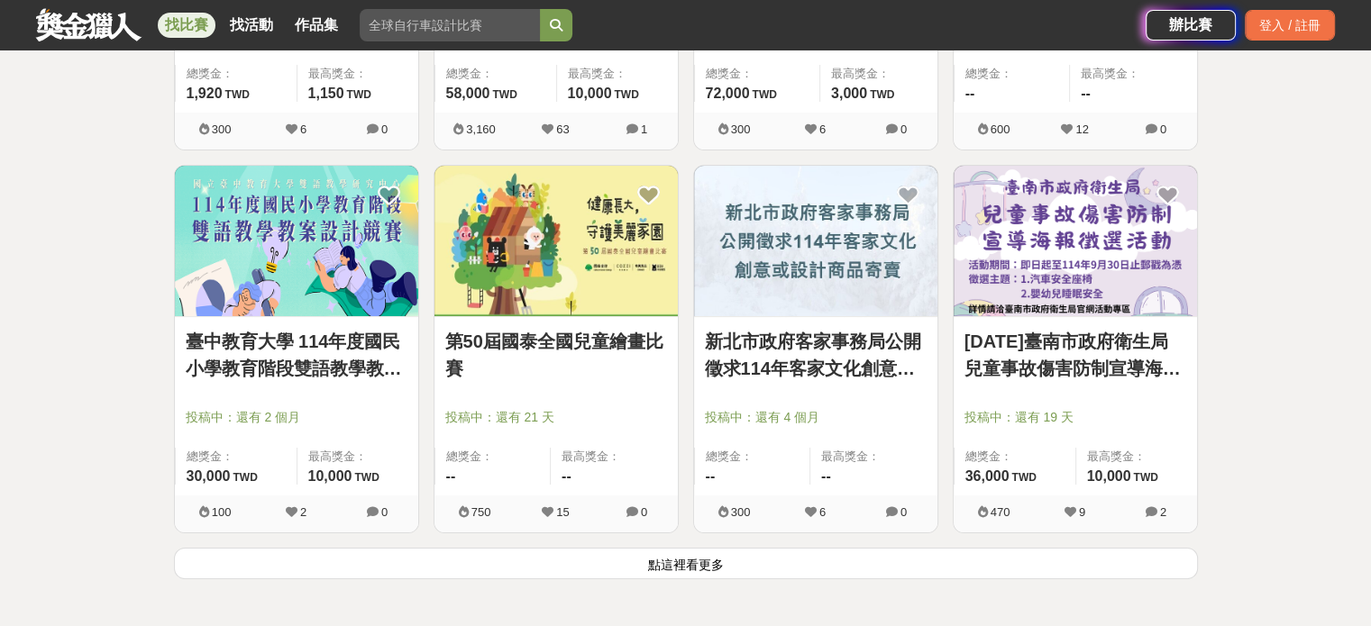
scroll to position [13750, 0]
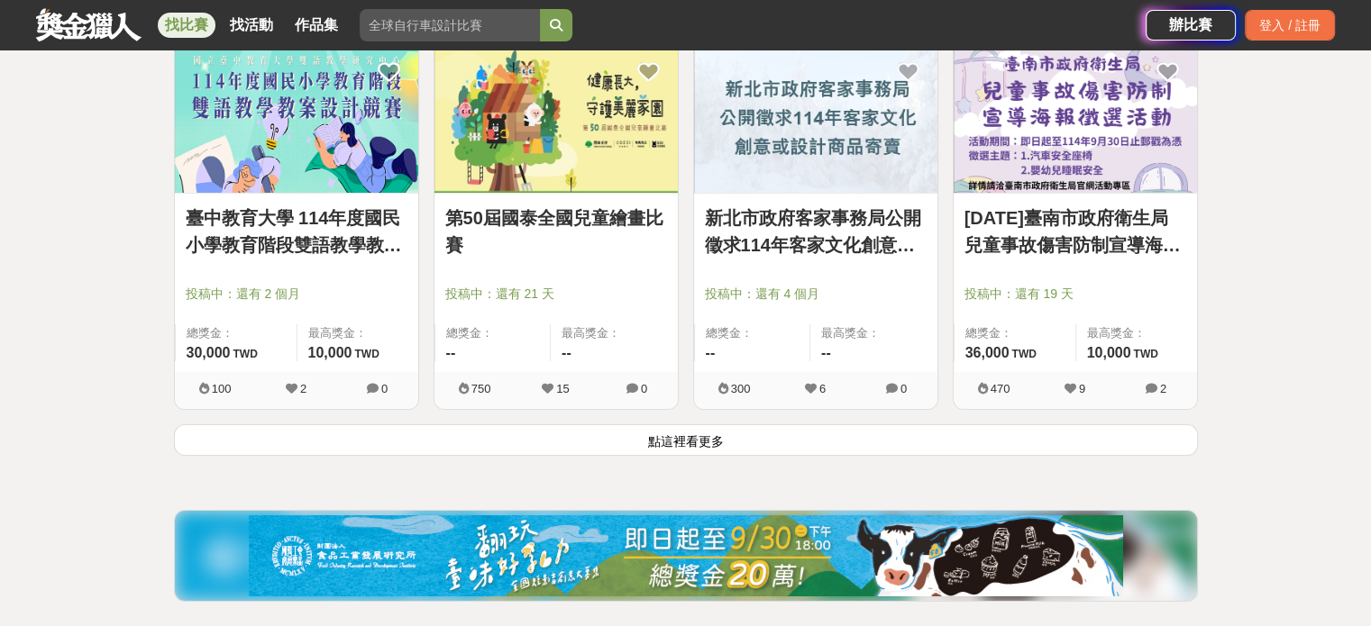
click at [820, 430] on button "點這裡看更多" at bounding box center [686, 441] width 1024 height 32
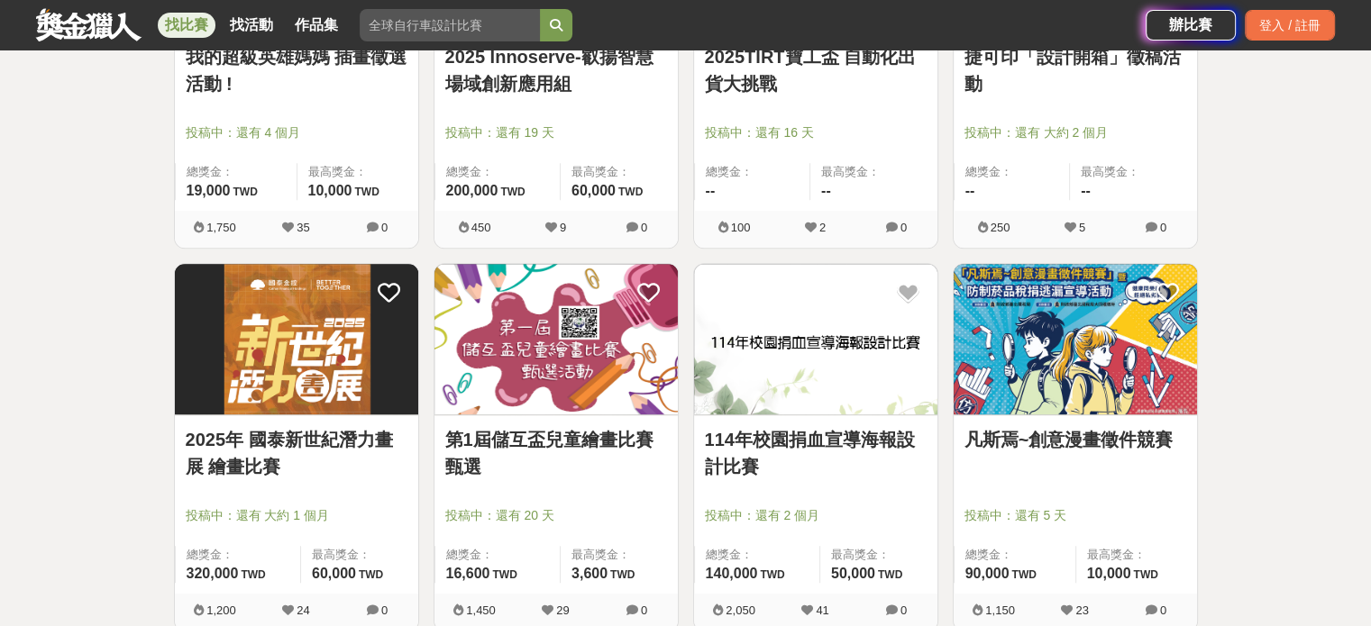
scroll to position [15074, 0]
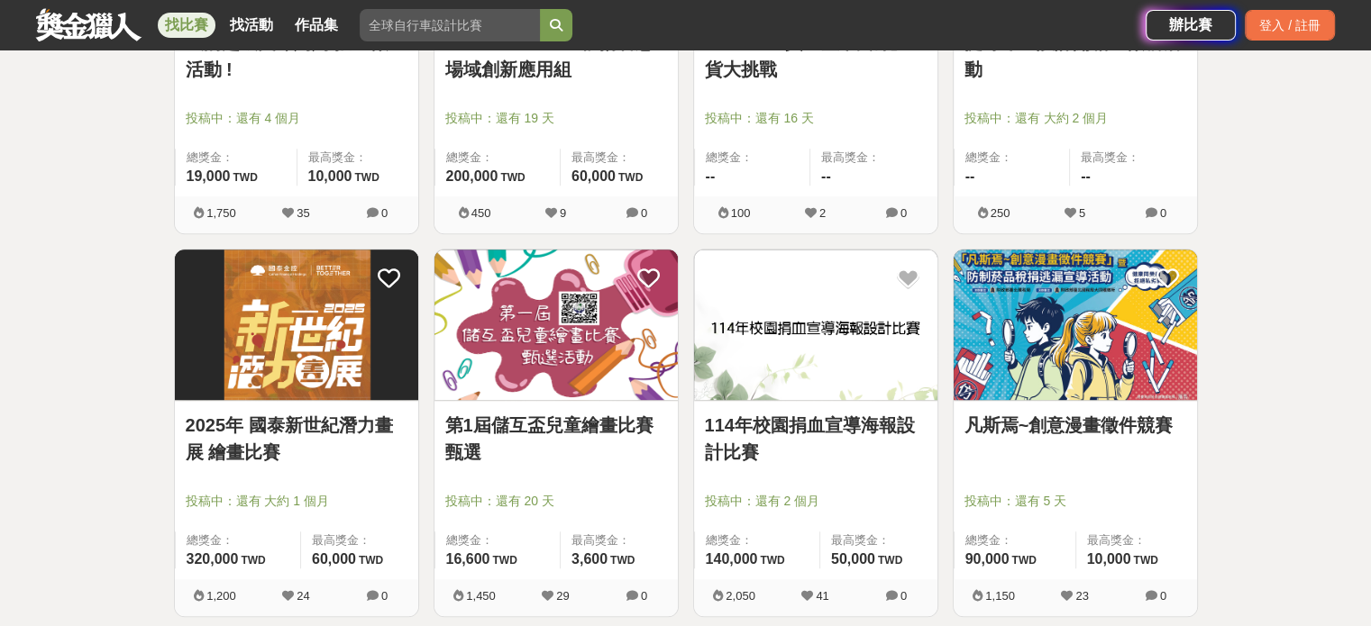
click at [299, 412] on link "2025年 國泰新世紀潛力畫展 繪畫比賽" at bounding box center [297, 439] width 222 height 54
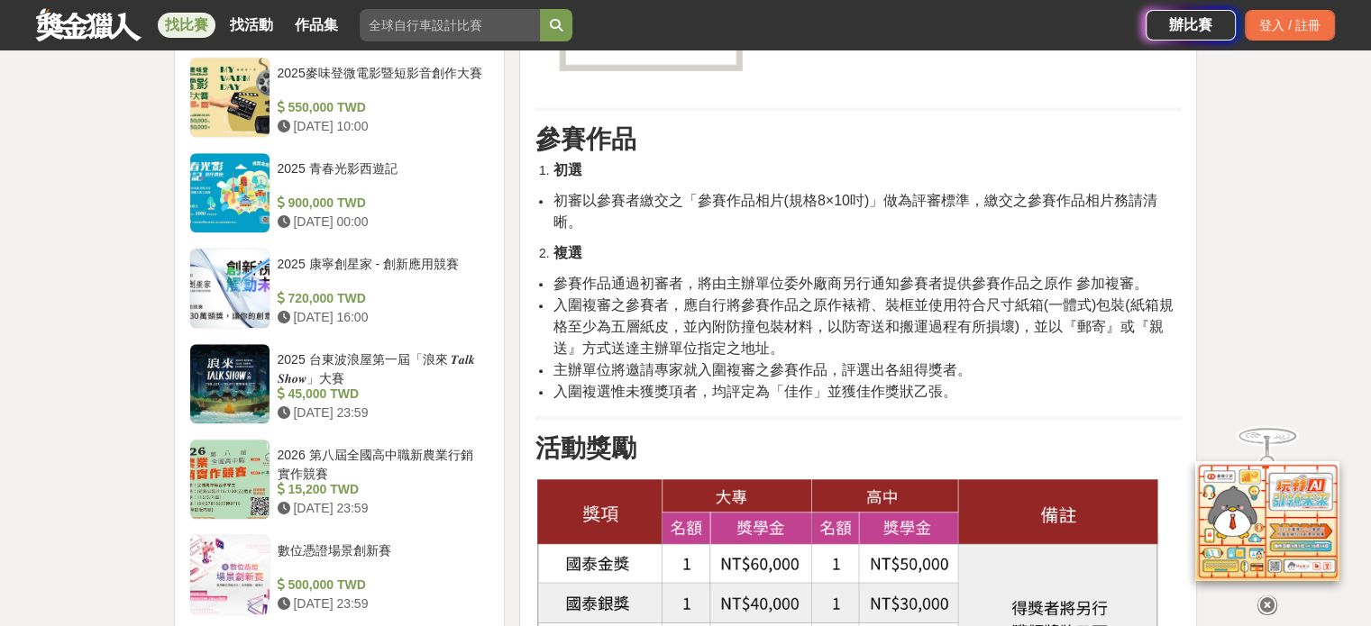
scroll to position [1983, 0]
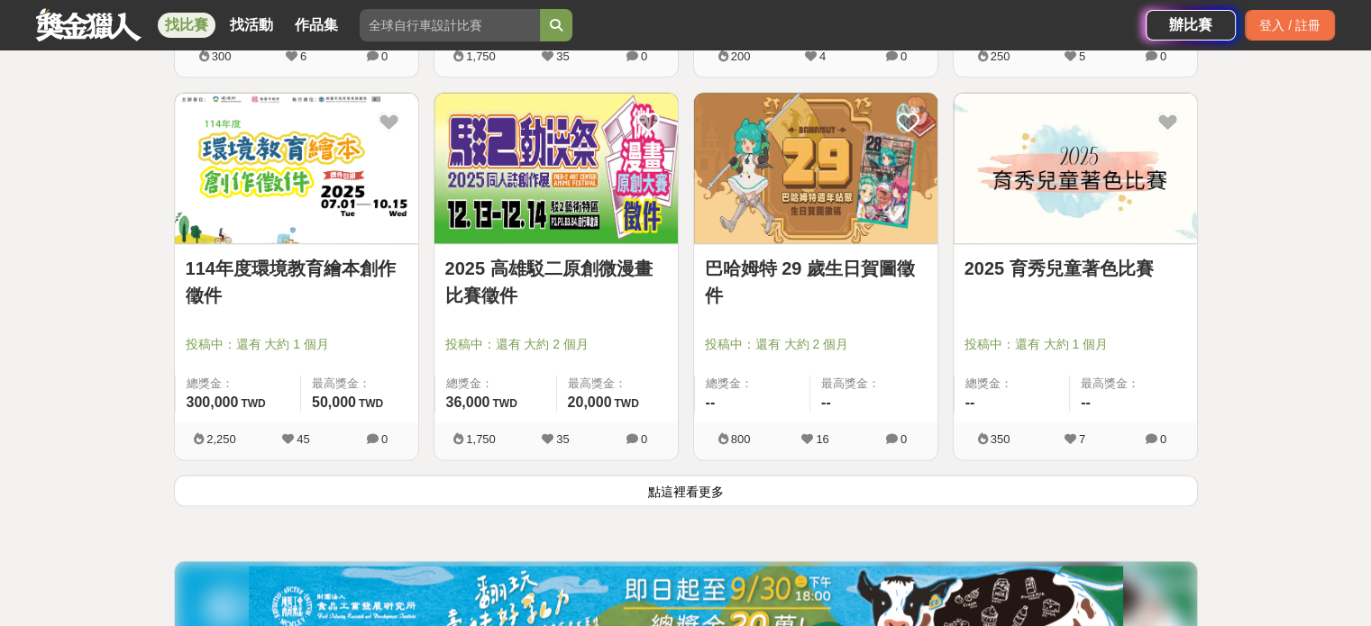
scroll to position [16156, 0]
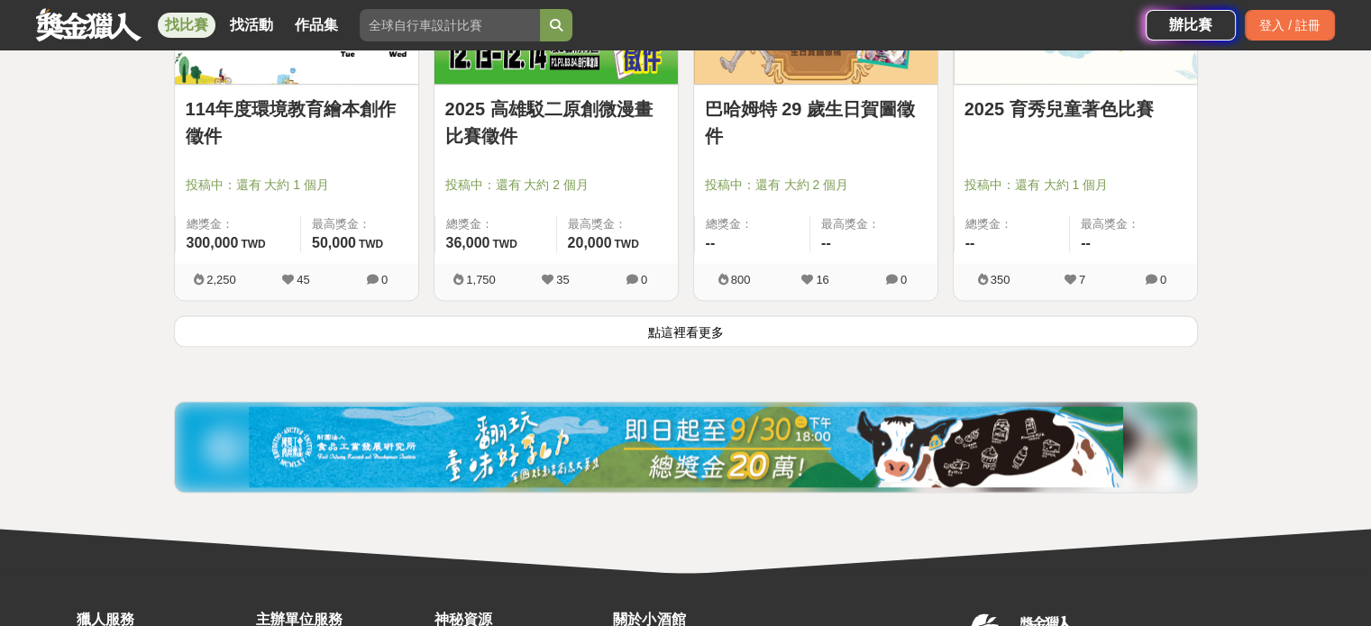
click at [803, 316] on button "點這裡看更多" at bounding box center [686, 332] width 1024 height 32
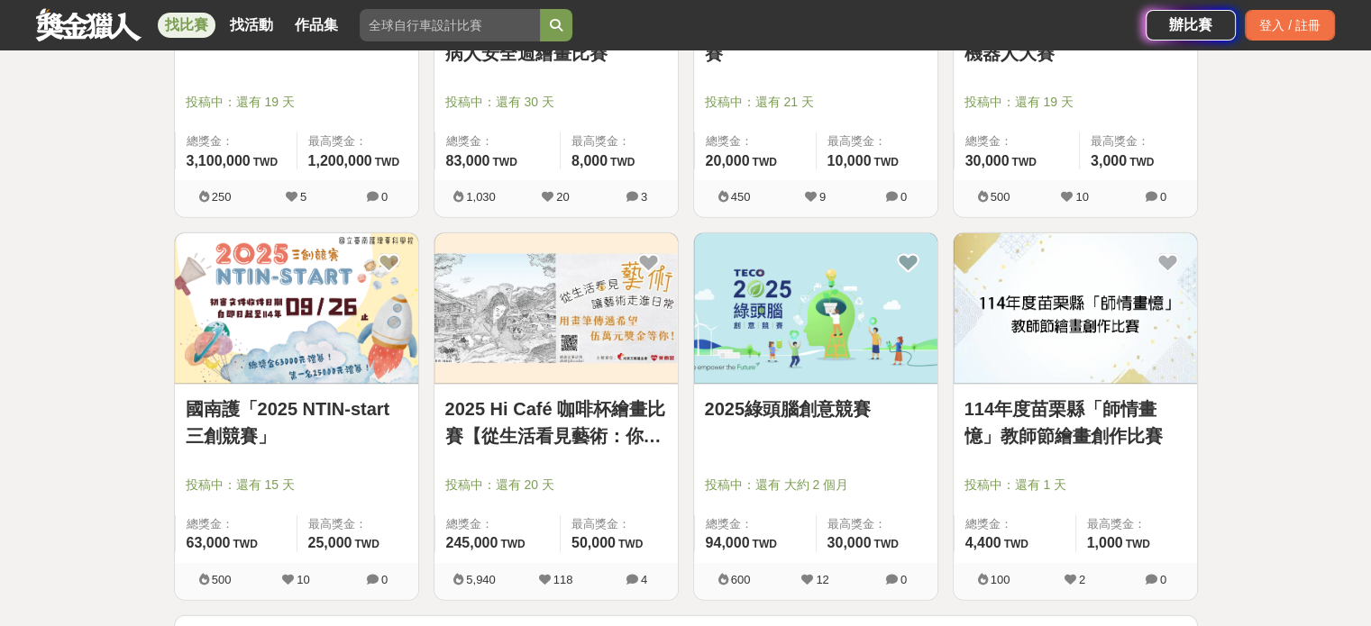
scroll to position [18319, 0]
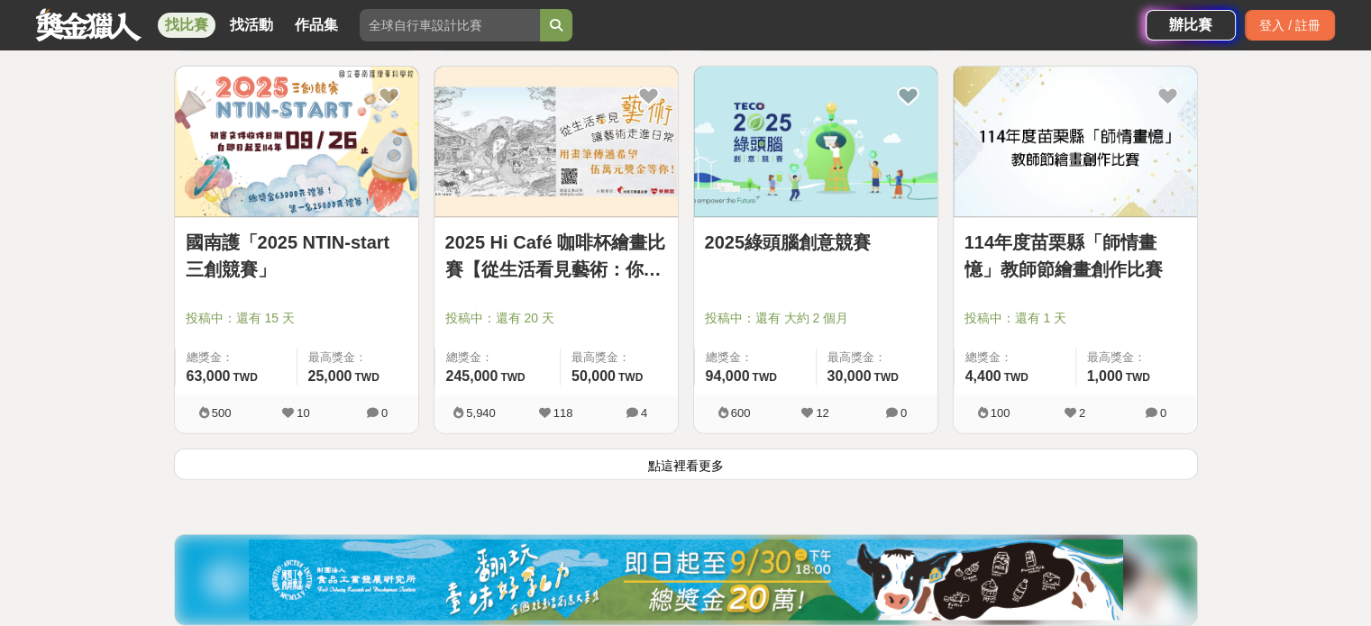
click at [742, 449] on button "點這裡看更多" at bounding box center [686, 465] width 1024 height 32
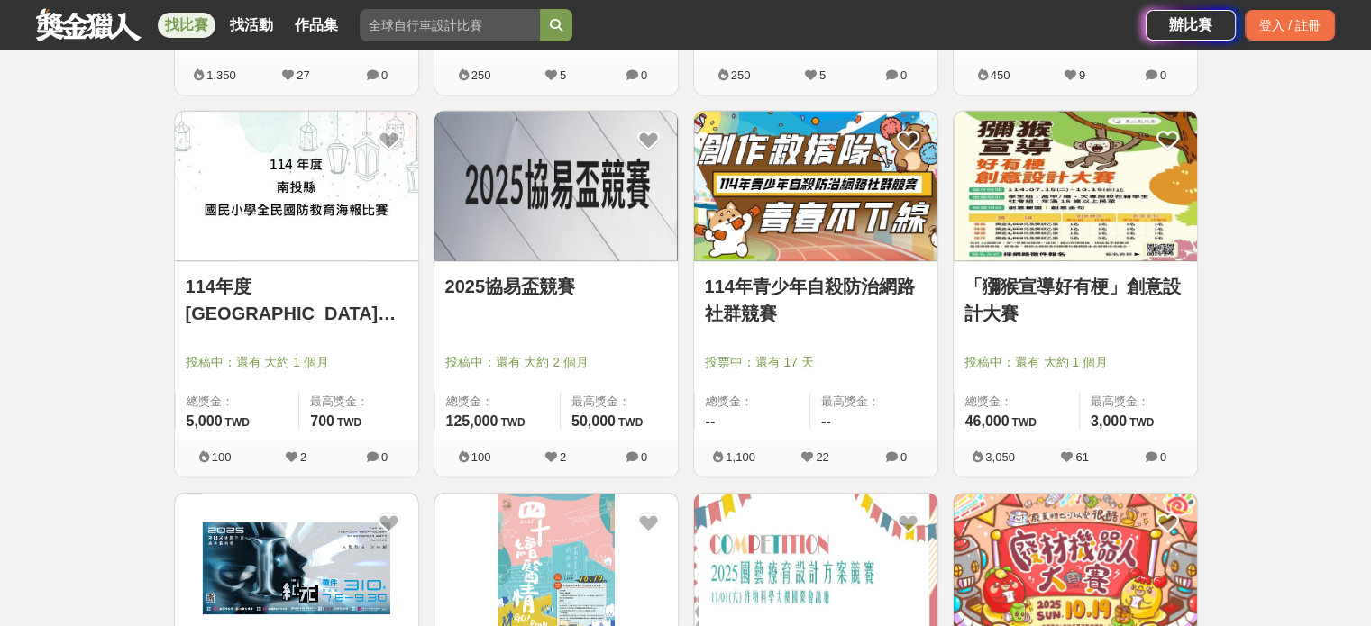
scroll to position [17508, 0]
